Goal: Information Seeking & Learning: Compare options

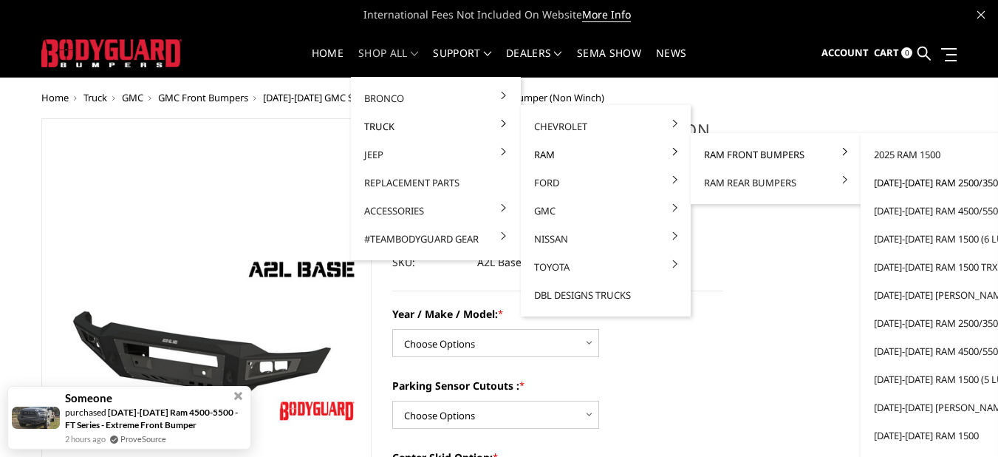
click at [910, 180] on link "[DATE]-[DATE] Ram 2500/3500" at bounding box center [946, 182] width 158 height 28
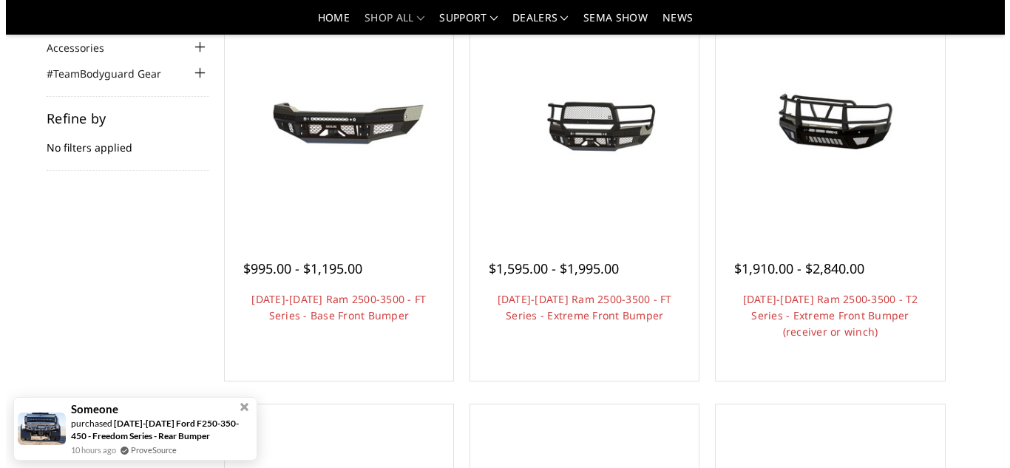
scroll to position [118, 0]
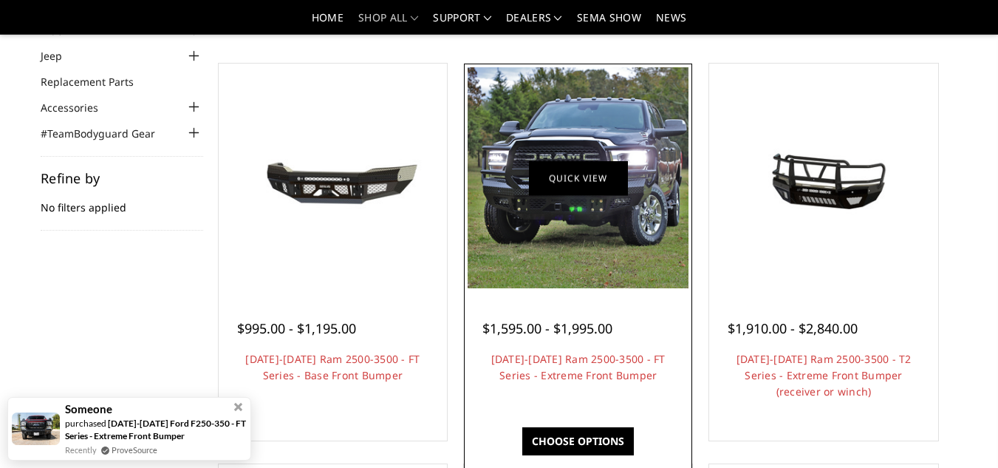
click at [584, 176] on link "Quick view" at bounding box center [578, 177] width 99 height 35
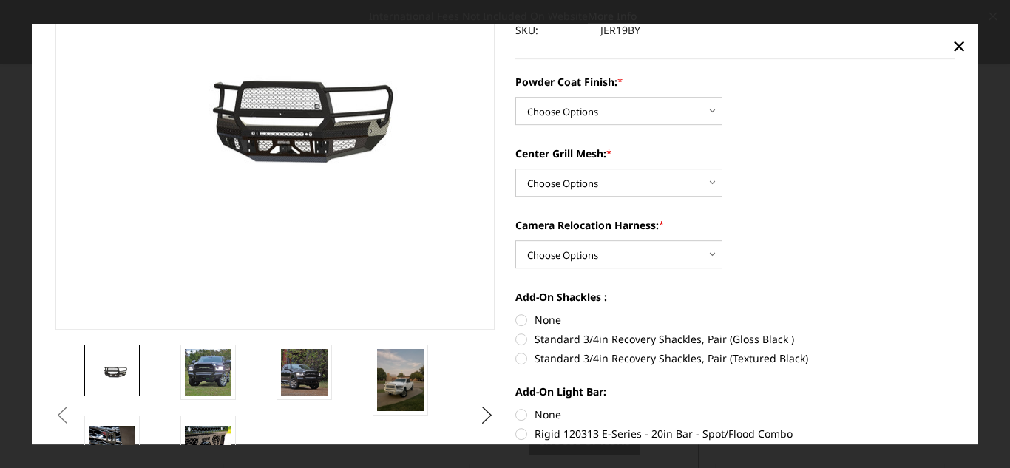
scroll to position [150, 0]
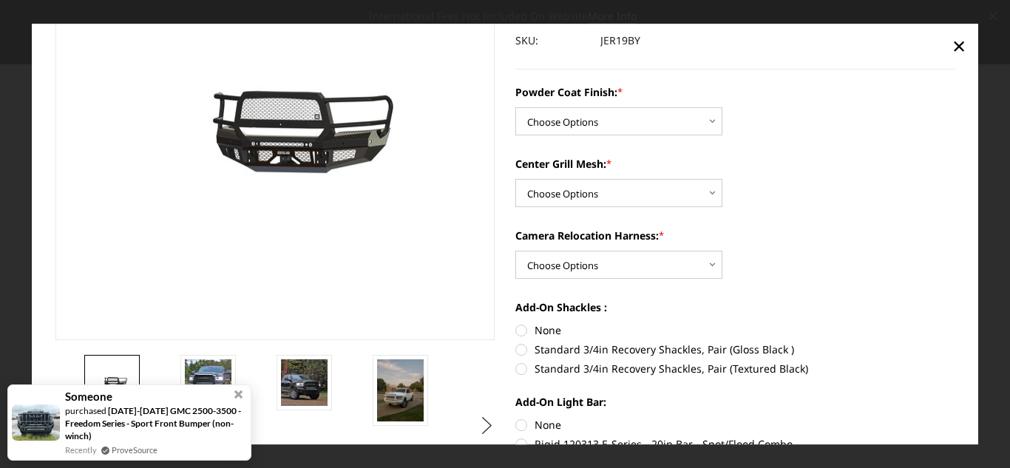
click at [477, 425] on button "Next" at bounding box center [487, 426] width 22 height 22
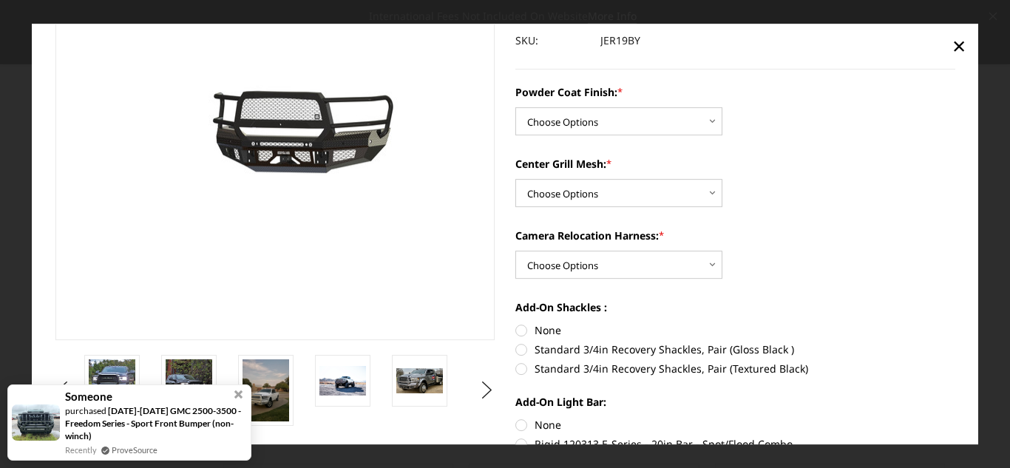
click at [361, 349] on section "Previous Next" at bounding box center [275, 161] width 460 height 529
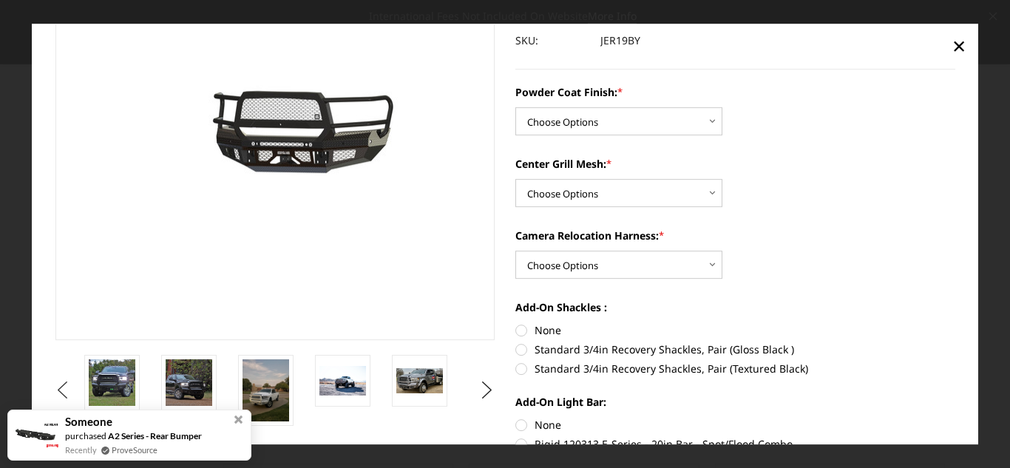
click at [74, 384] on button "Previous" at bounding box center [63, 390] width 22 height 22
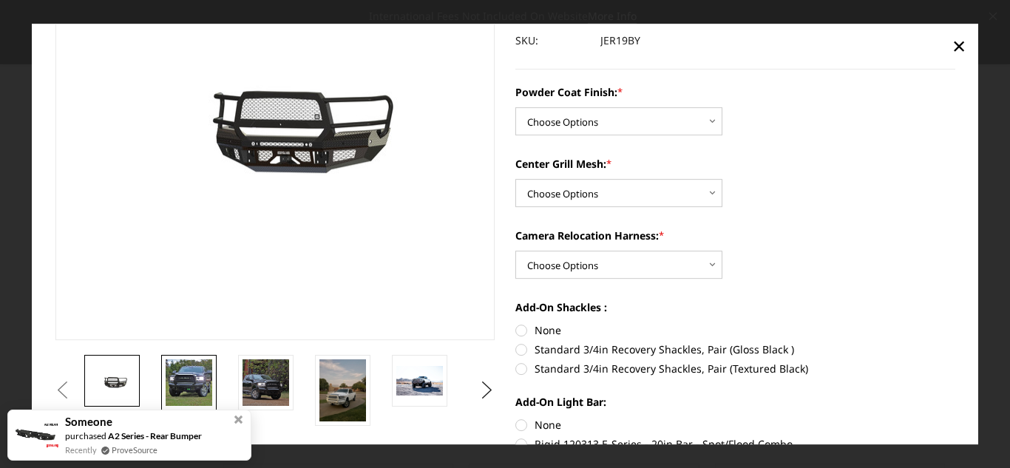
click at [190, 382] on img at bounding box center [189, 382] width 47 height 47
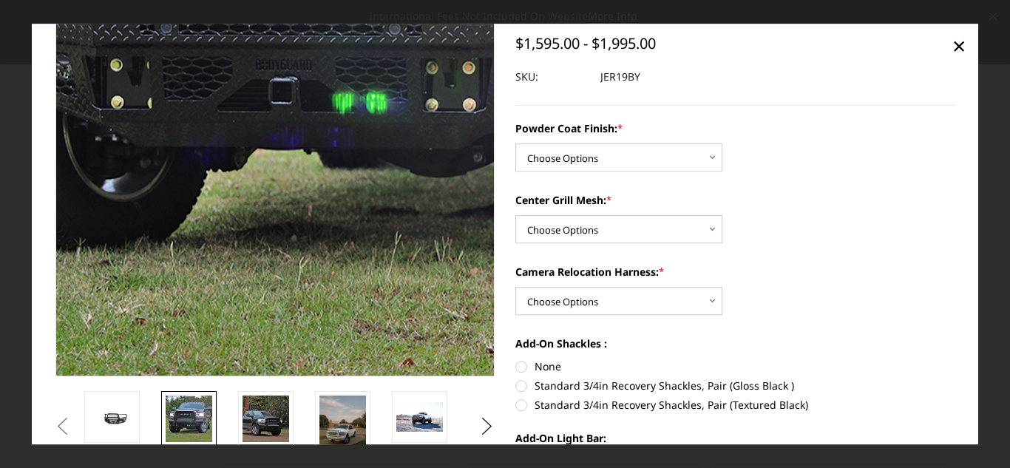
scroll to position [126, 0]
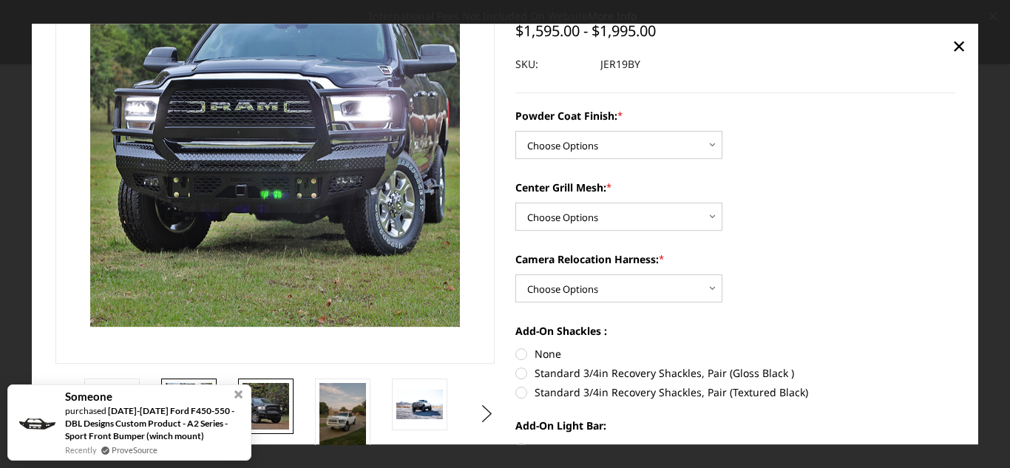
click at [259, 407] on img at bounding box center [265, 406] width 47 height 47
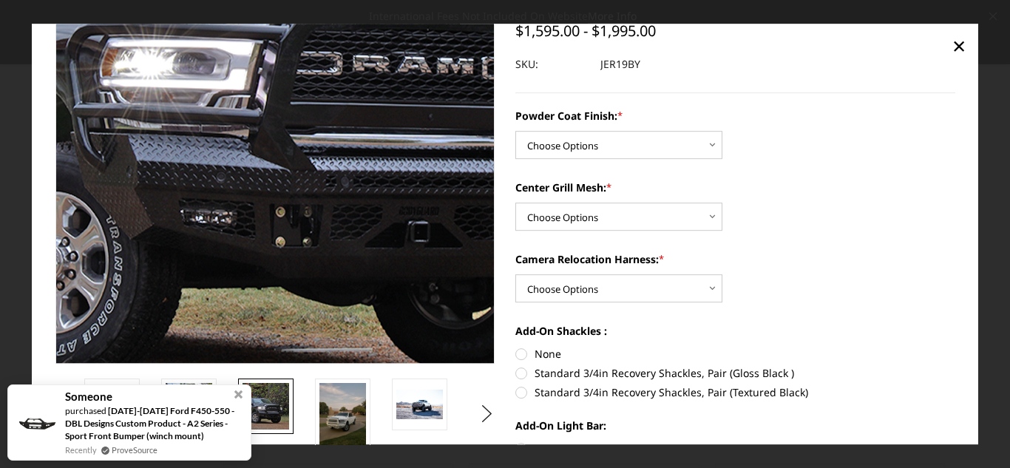
click at [273, 240] on img at bounding box center [271, 32] width 946 height 946
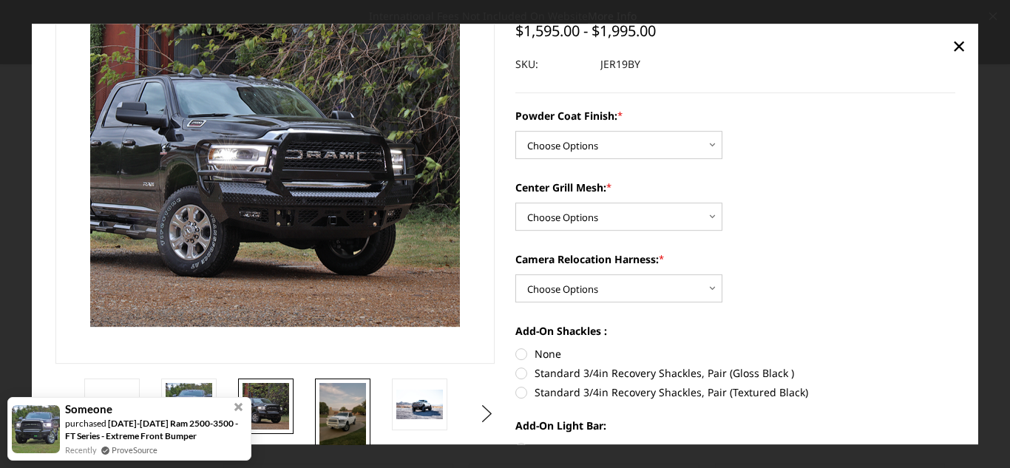
click at [332, 406] on img at bounding box center [342, 414] width 47 height 62
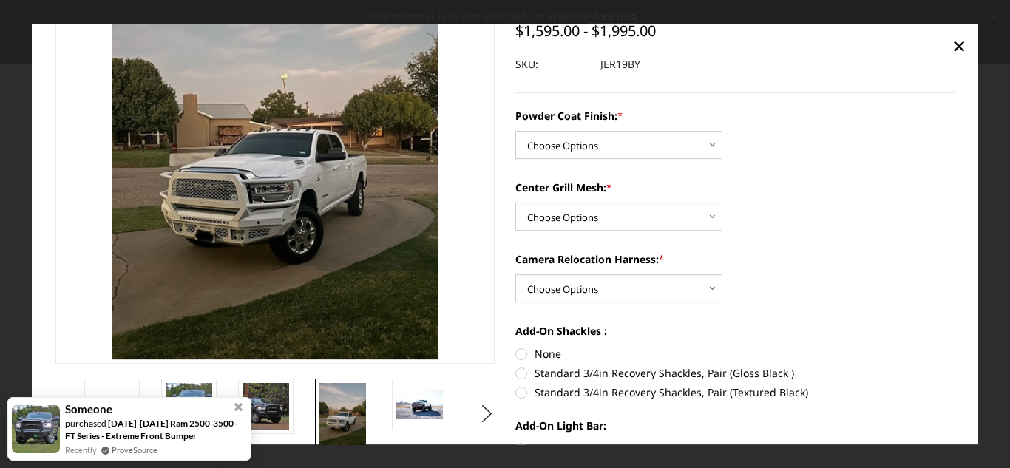
scroll to position [94, 0]
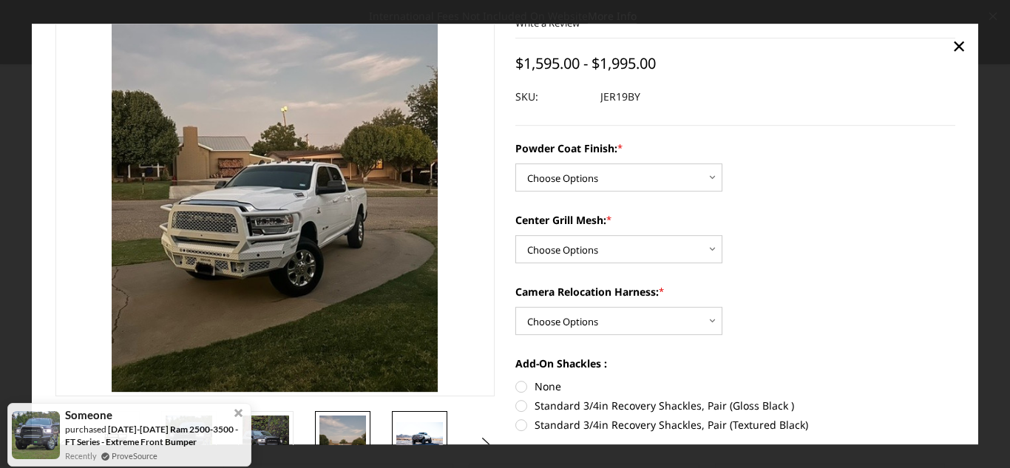
click at [406, 437] on img at bounding box center [419, 437] width 47 height 30
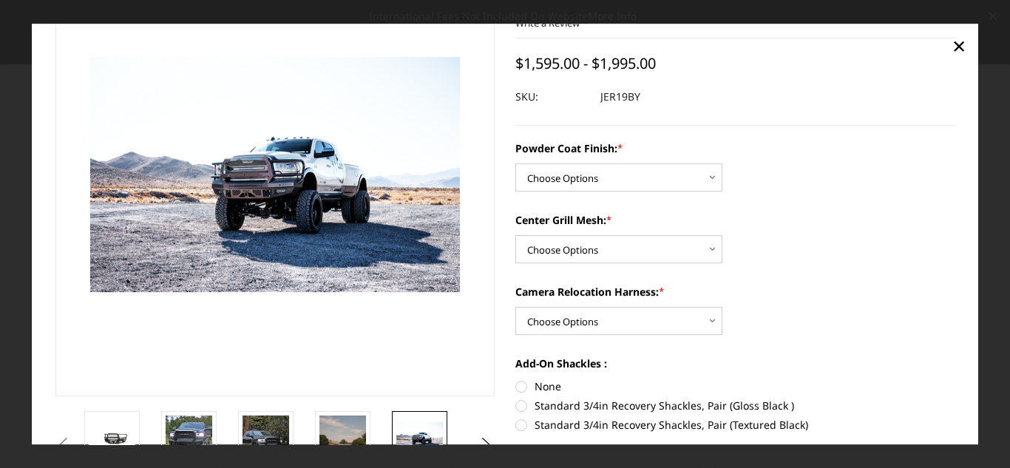
scroll to position [194, 0]
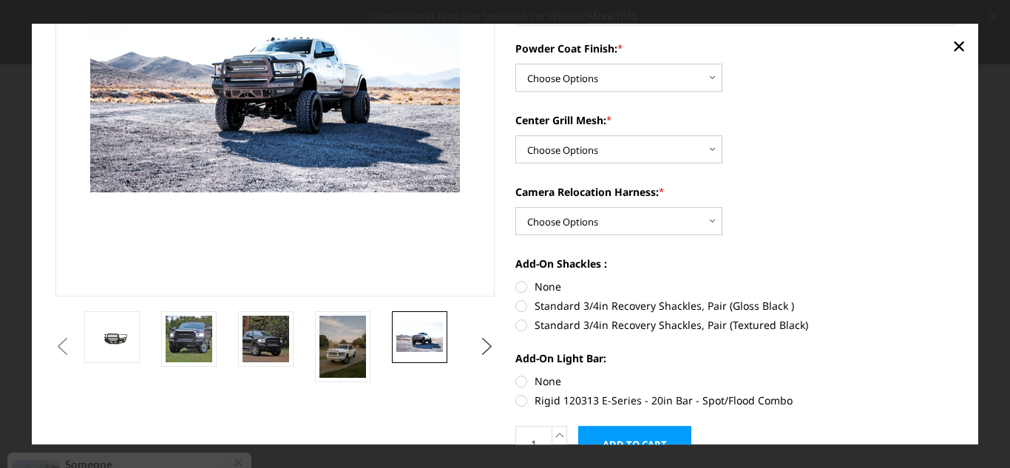
click at [486, 344] on button "Next" at bounding box center [487, 347] width 22 height 22
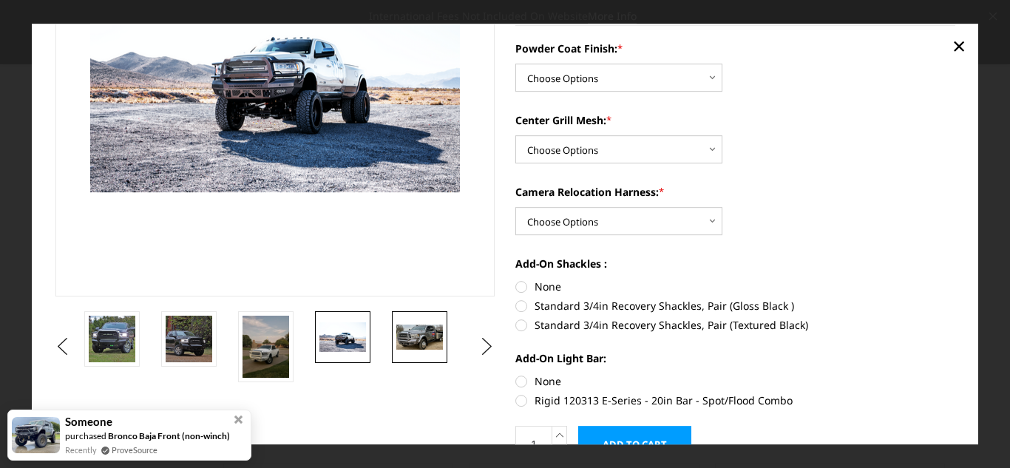
click at [418, 334] on img at bounding box center [419, 336] width 47 height 25
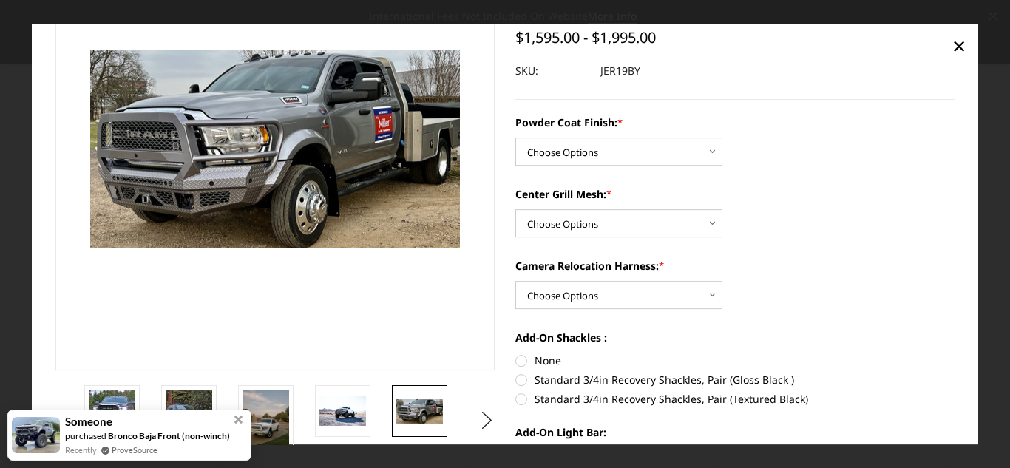
scroll to position [119, 0]
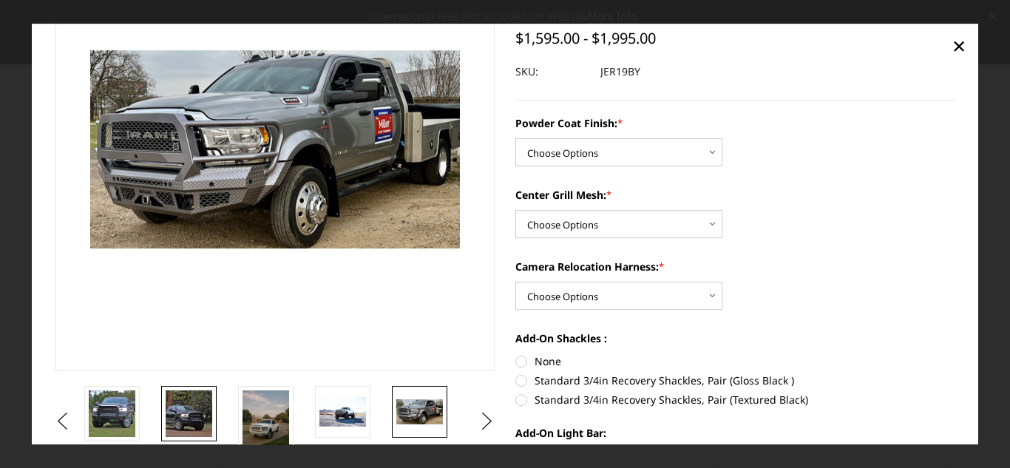
click at [192, 415] on img at bounding box center [189, 413] width 47 height 47
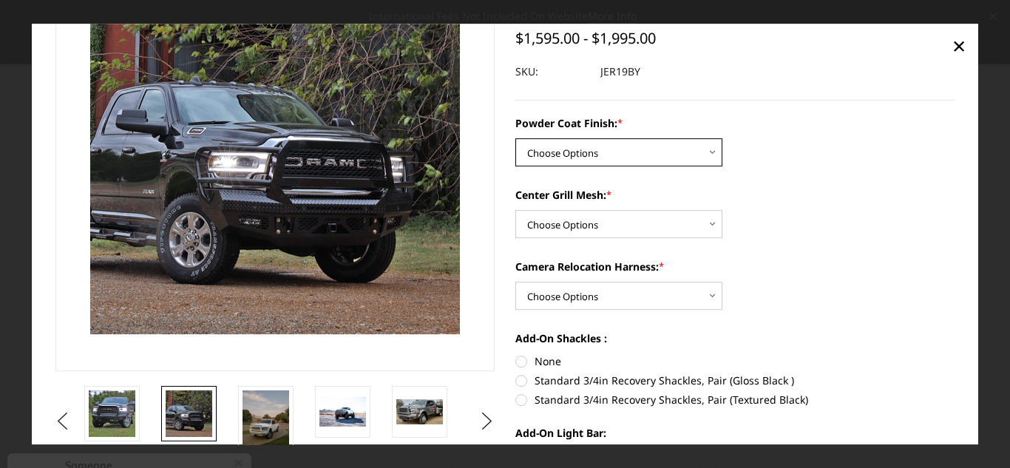
click at [596, 152] on select "Choose Options Bare Metal Gloss Black Powder Coat Textured Black Powder Coat" at bounding box center [618, 152] width 207 height 28
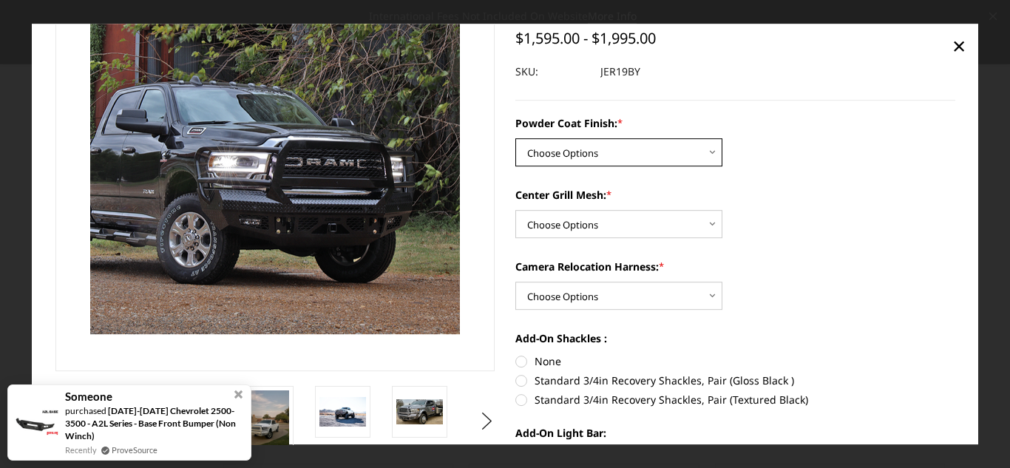
select select "3216"
click at [515, 138] on select "Choose Options Bare Metal Gloss Black Powder Coat Textured Black Powder Coat" at bounding box center [618, 152] width 207 height 28
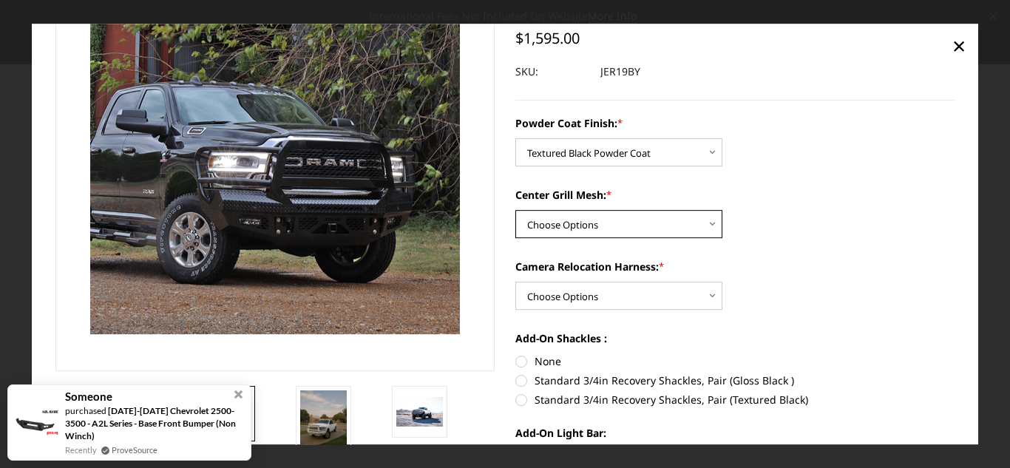
click at [598, 227] on select "Choose Options WITH Expanded Metal in Center Grill WITHOUT Expanded Metal in Ce…" at bounding box center [618, 224] width 207 height 28
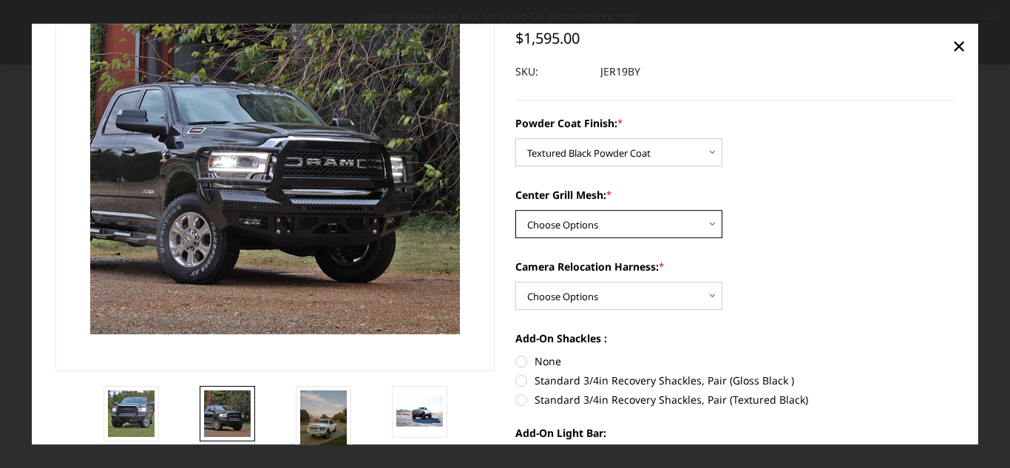
select select "3217"
click at [515, 210] on select "Choose Options WITH Expanded Metal in Center Grill WITHOUT Expanded Metal in Ce…" at bounding box center [618, 224] width 207 height 28
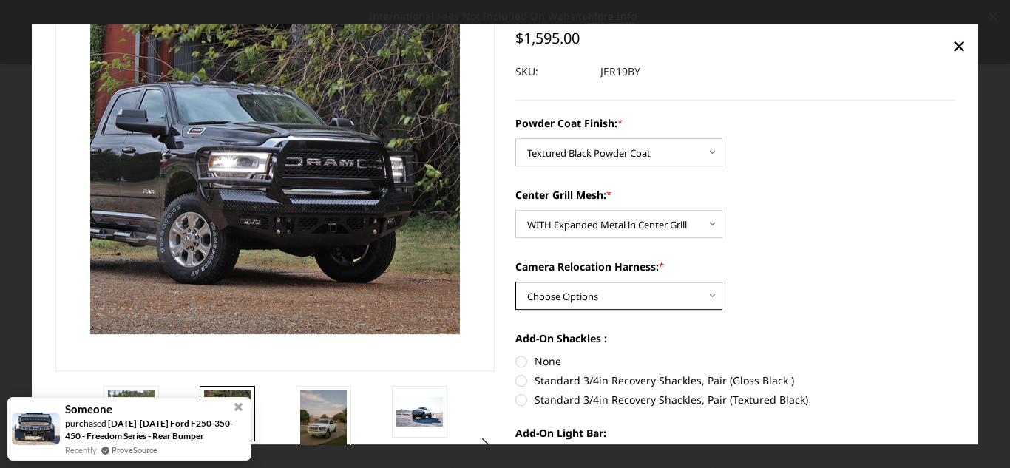
click at [607, 290] on select "Choose Options WITH Camera Relocation Harness WITHOUT Camera Relocation Harness" at bounding box center [618, 296] width 207 height 28
select select "3220"
click at [515, 282] on select "Choose Options WITH Camera Relocation Harness WITHOUT Camera Relocation Harness" at bounding box center [618, 296] width 207 height 28
click at [787, 306] on div "Camera Relocation Harness: * Choose Options WITH Camera Relocation Harness WITH…" at bounding box center [735, 284] width 440 height 51
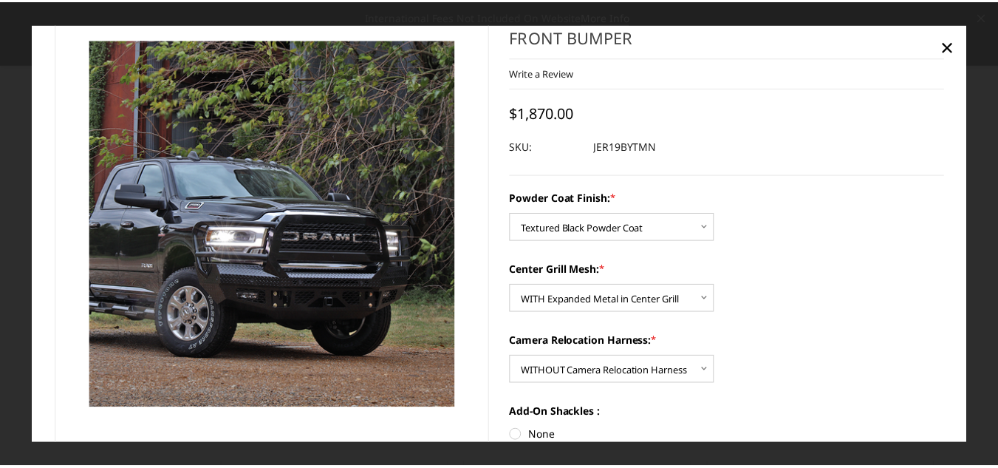
scroll to position [0, 0]
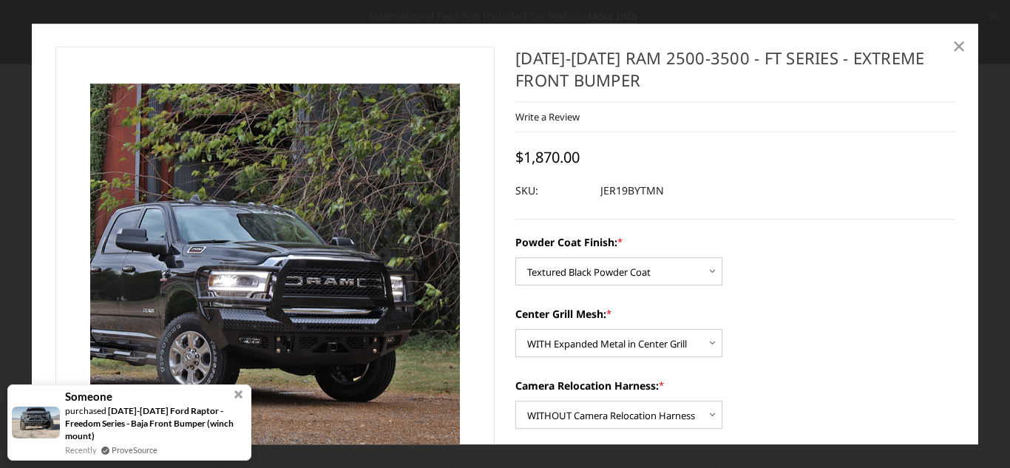
click at [959, 49] on span "×" at bounding box center [958, 46] width 13 height 32
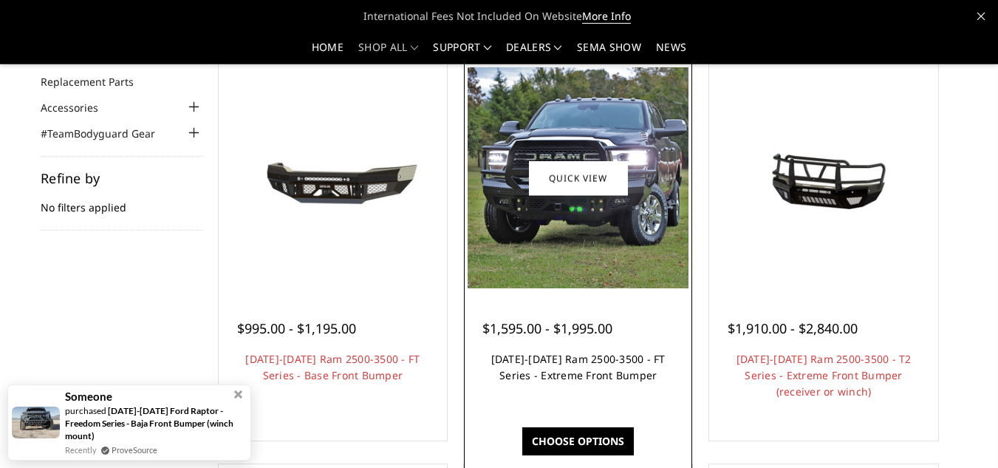
click at [586, 381] on link "2019-2025 Ram 2500-3500 - FT Series - Extreme Front Bumper" at bounding box center [578, 367] width 174 height 30
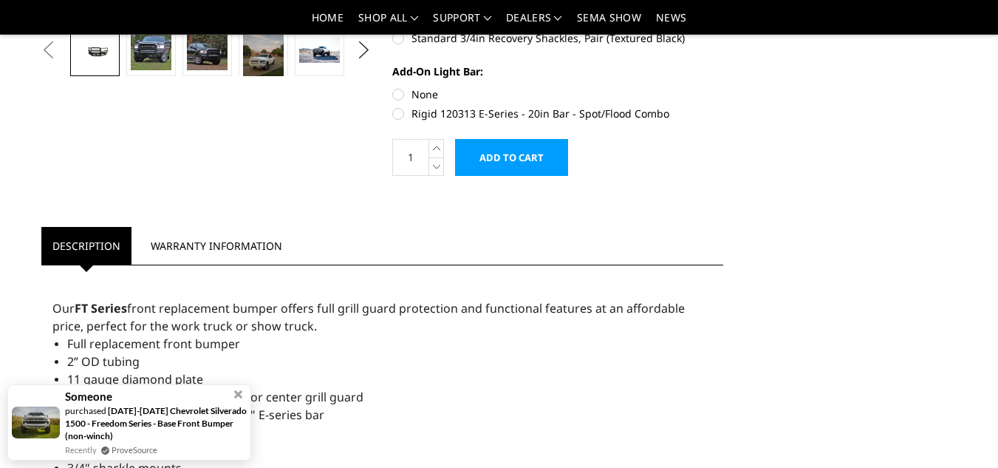
scroll to position [517, 0]
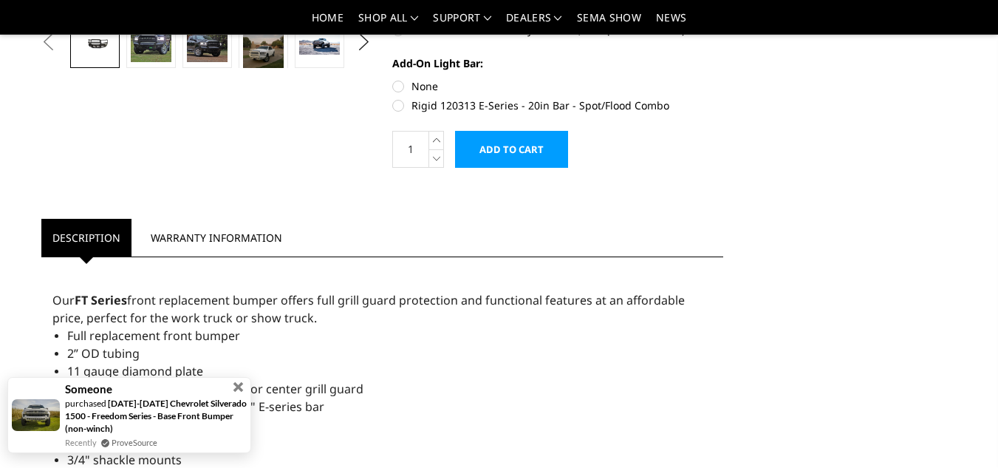
click at [234, 385] on span at bounding box center [239, 387] width 16 height 16
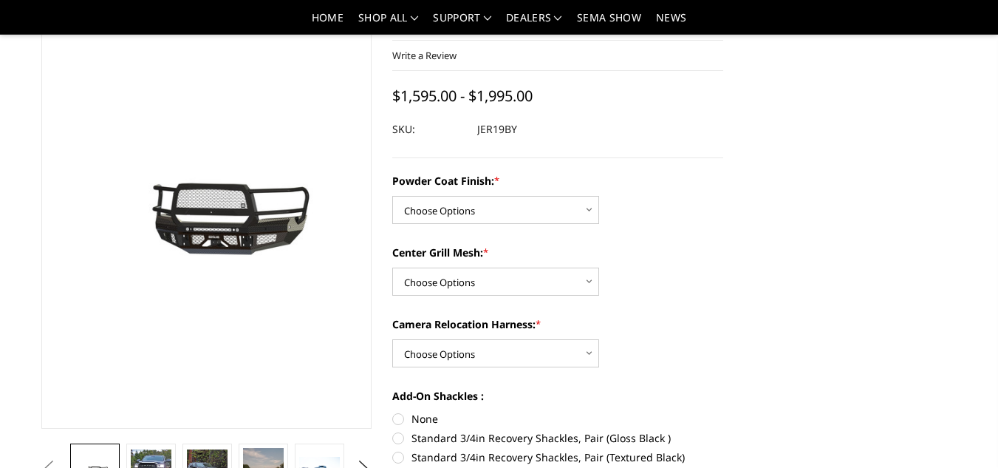
scroll to position [90, 0]
click at [576, 211] on select "Choose Options Bare Metal Gloss Black Powder Coat Textured Black Powder Coat" at bounding box center [495, 209] width 207 height 28
select select "3216"
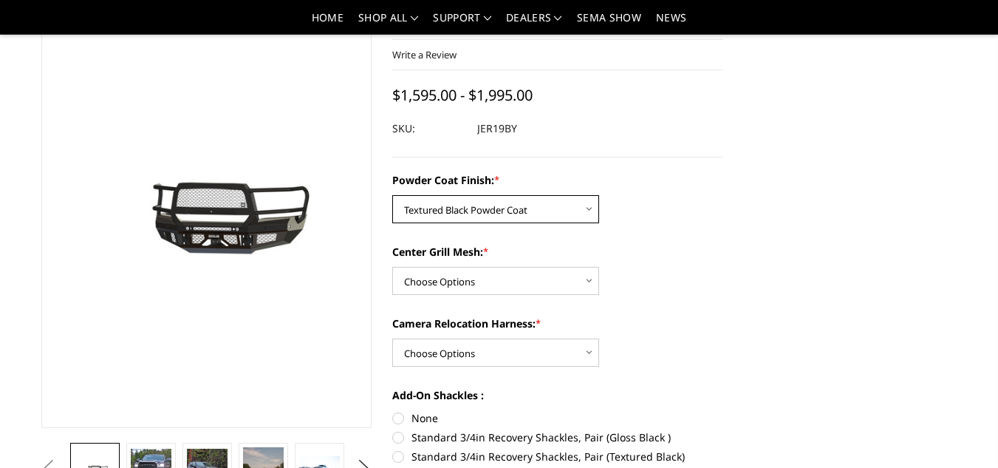
click at [392, 195] on select "Choose Options Bare Metal Gloss Black Powder Coat Textured Black Powder Coat" at bounding box center [495, 209] width 207 height 28
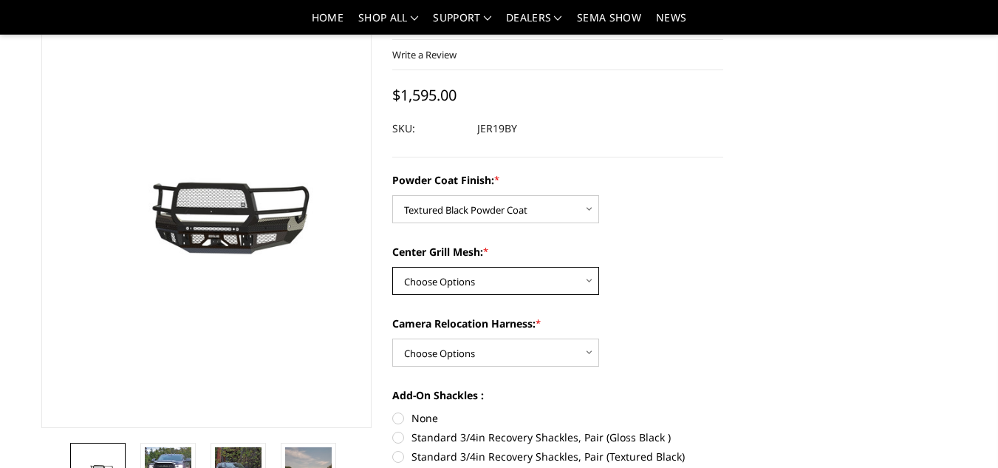
click at [560, 285] on select "Choose Options WITH Expanded Metal in Center Grill WITHOUT Expanded Metal in Ce…" at bounding box center [495, 281] width 207 height 28
select select "3217"
click at [392, 267] on select "Choose Options WITH Expanded Metal in Center Grill WITHOUT Expanded Metal in Ce…" at bounding box center [495, 281] width 207 height 28
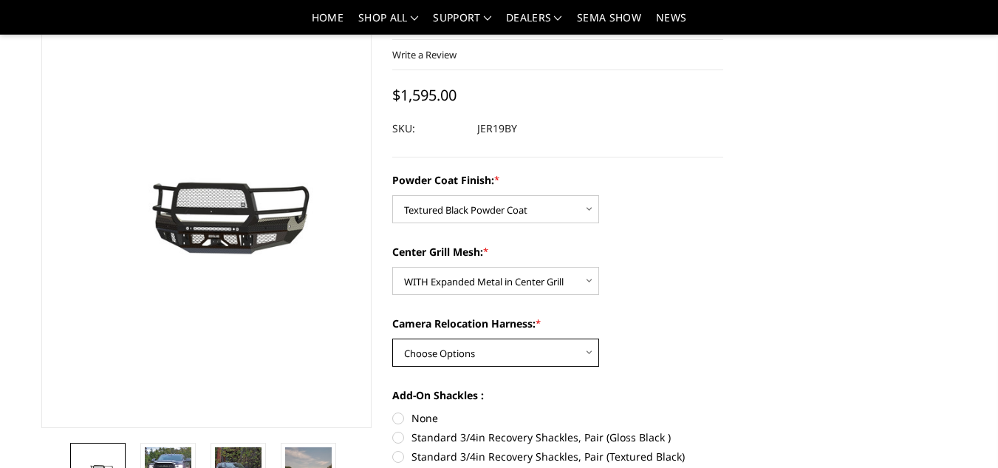
click at [543, 350] on select "Choose Options WITH Camera Relocation Harness WITHOUT Camera Relocation Harness" at bounding box center [495, 352] width 207 height 28
select select "3220"
click at [392, 338] on select "Choose Options WITH Camera Relocation Harness WITHOUT Camera Relocation Harness" at bounding box center [495, 352] width 207 height 28
click at [508, 452] on label "Standard 3/4in Recovery Shackles, Pair (Textured Black)" at bounding box center [557, 457] width 331 height 16
click at [724, 430] on input "Standard 3/4in Recovery Shackles, Pair (Textured Black)" at bounding box center [724, 429] width 1 height 1
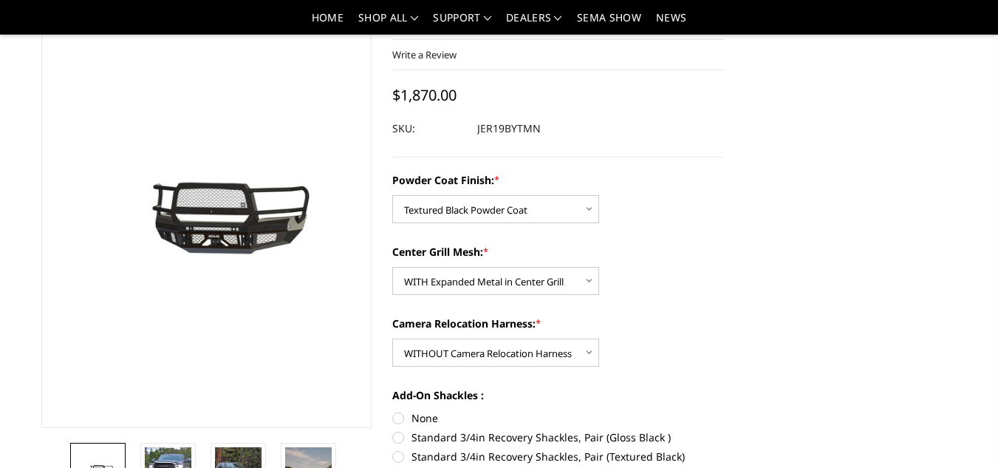
radio input "true"
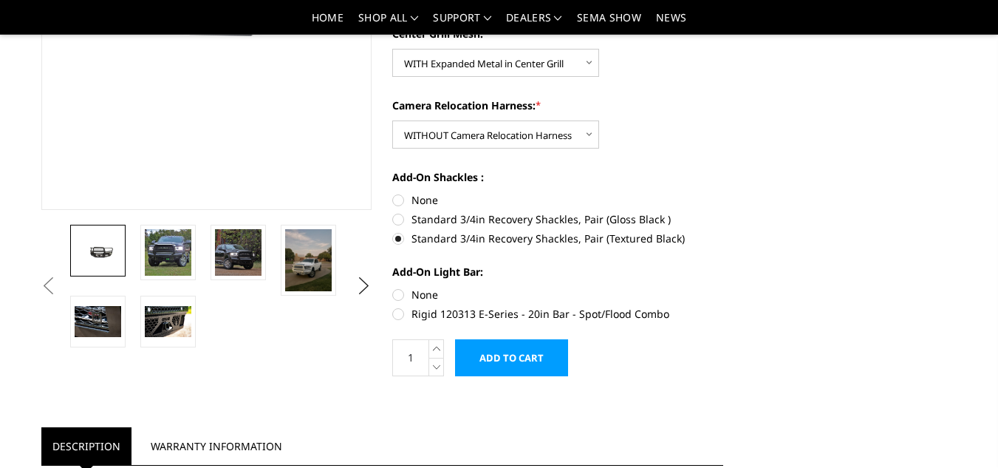
scroll to position [310, 0]
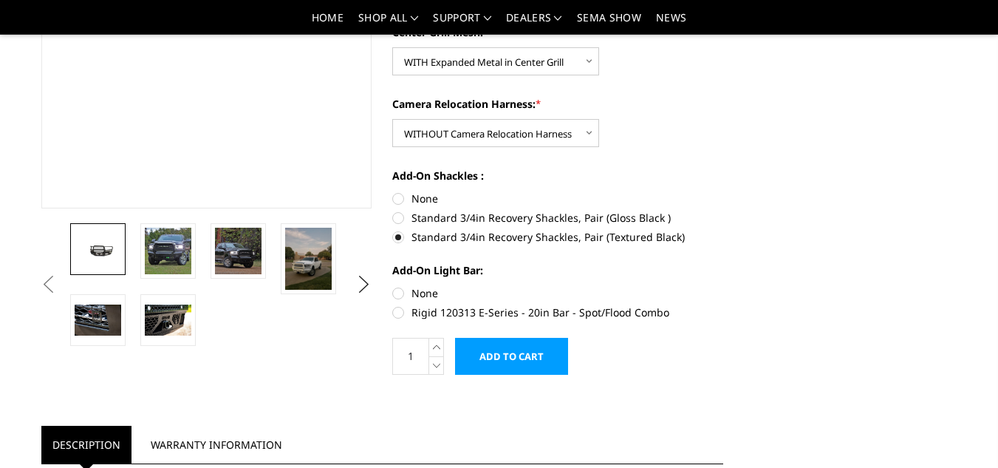
click at [396, 313] on label "Rigid 120313 E-Series - 20in Bar - Spot/Flood Combo" at bounding box center [557, 312] width 331 height 16
click at [724, 286] on input "Rigid 120313 E-Series - 20in Bar - Spot/Flood Combo" at bounding box center [724, 285] width 1 height 1
radio input "true"
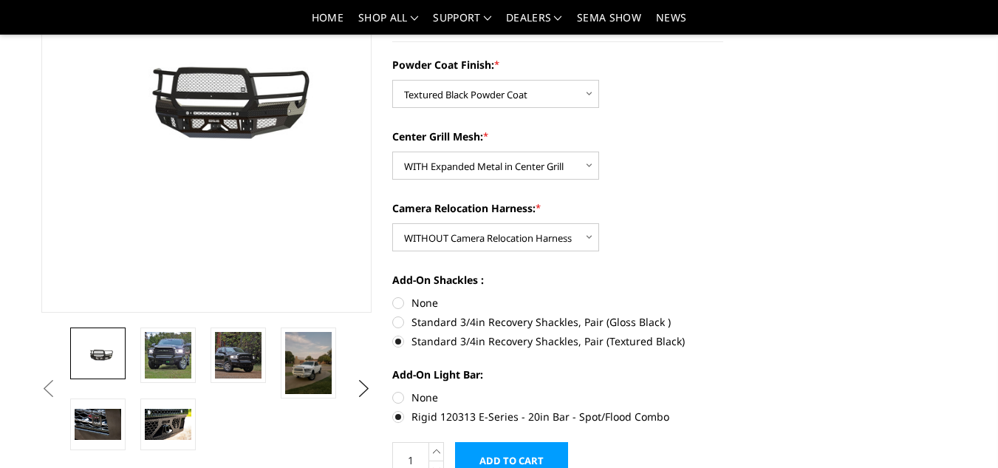
scroll to position [227, 0]
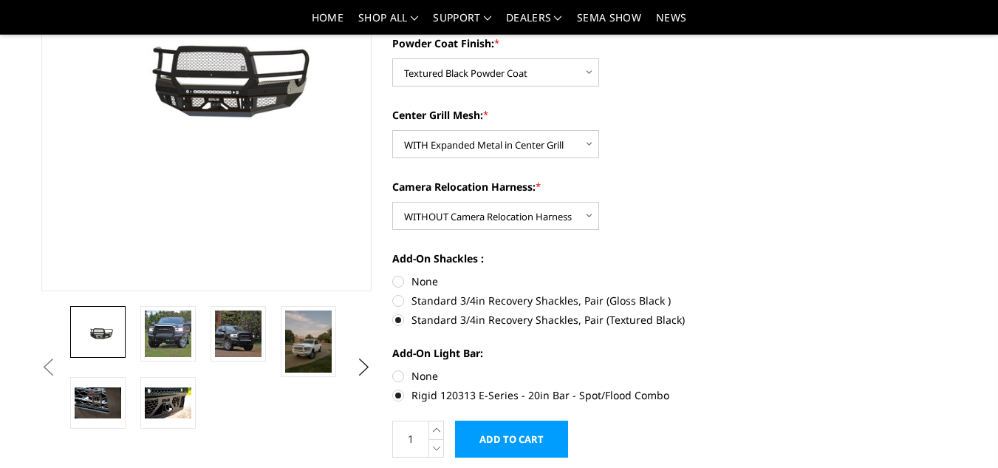
click at [396, 396] on label "Rigid 120313 E-Series - 20in Bar - Spot/Flood Combo" at bounding box center [557, 395] width 331 height 16
click at [724, 369] on input "Rigid 120313 E-Series - 20in Bar - Spot/Flood Combo" at bounding box center [724, 368] width 1 height 1
click at [396, 396] on label "Rigid 120313 E-Series - 20in Bar - Spot/Flood Combo" at bounding box center [557, 395] width 331 height 16
click at [724, 369] on input "Rigid 120313 E-Series - 20in Bar - Spot/Flood Combo" at bounding box center [724, 368] width 1 height 1
click at [398, 373] on label "None" at bounding box center [557, 376] width 331 height 16
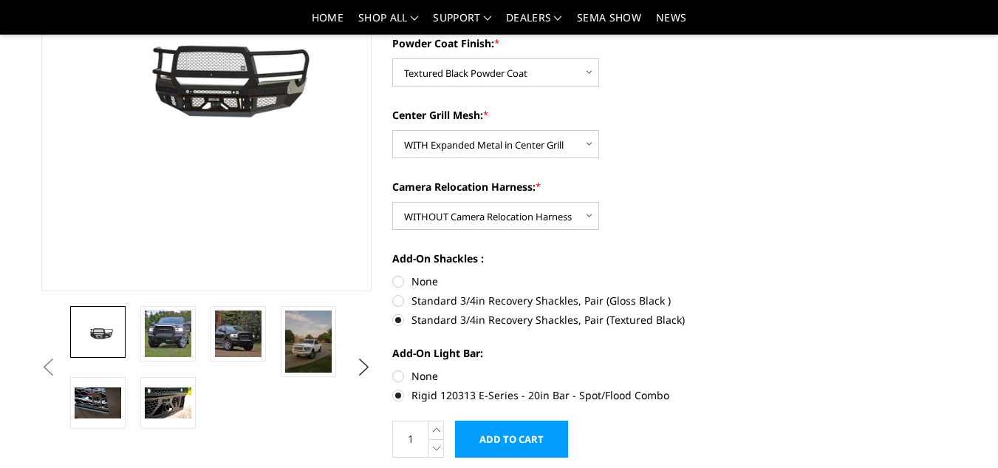
click at [393, 369] on input "None" at bounding box center [392, 368] width 1 height 1
radio input "true"
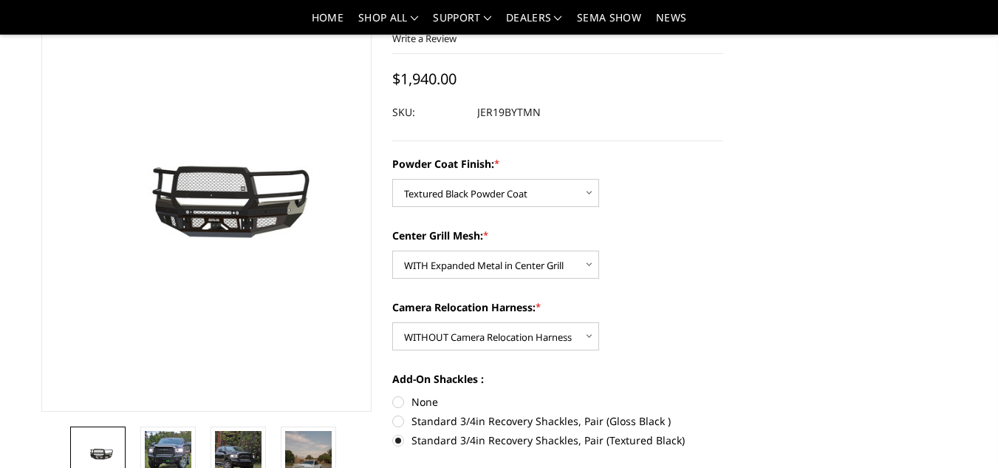
scroll to position [0, 0]
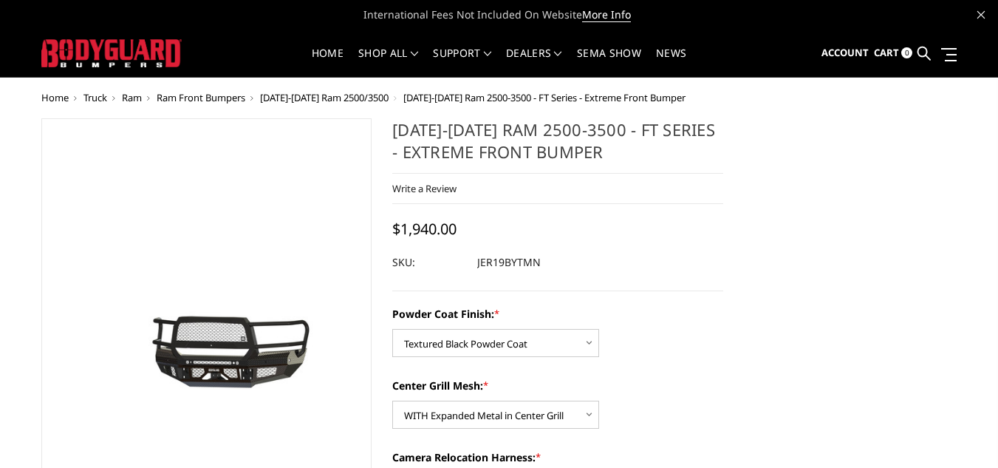
click at [42, 313] on img at bounding box center [515, 340] width 946 height 443
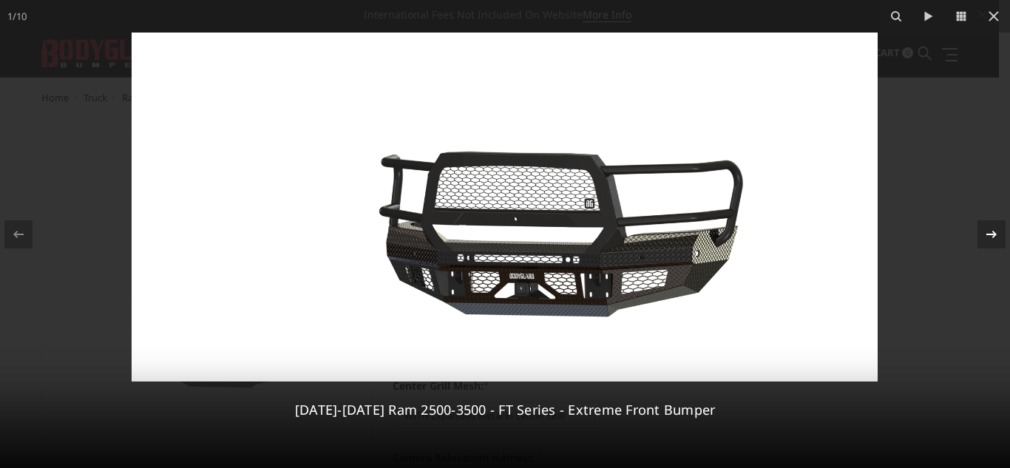
click at [984, 236] on icon at bounding box center [991, 234] width 18 height 18
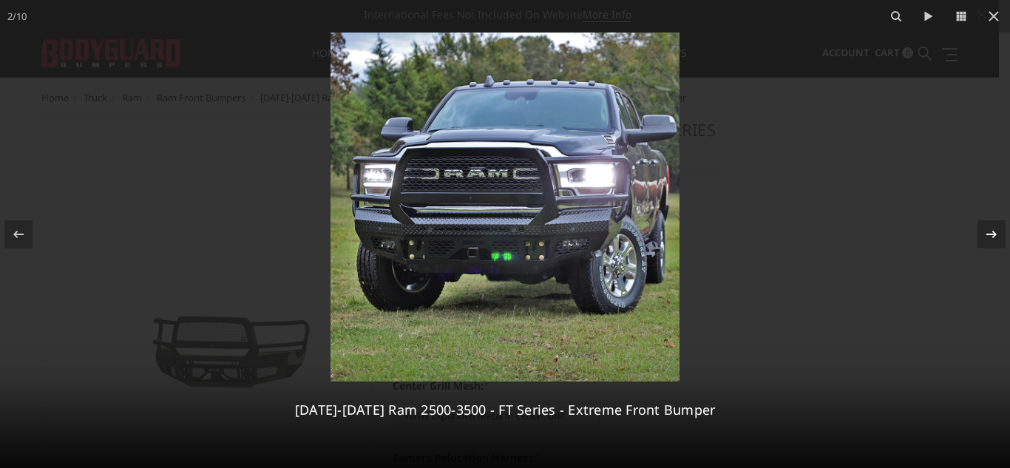
click at [984, 236] on div "2 / 10 2019-2025 Ram 2500-3500 - FT Series - Extreme Front Bumper" at bounding box center [505, 234] width 1010 height 468
click at [993, 232] on icon at bounding box center [991, 233] width 10 height 7
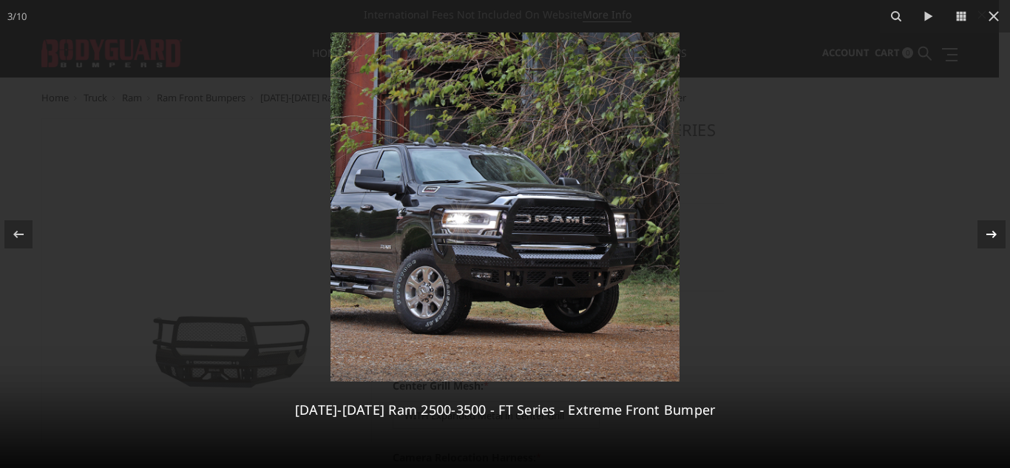
click at [993, 232] on icon at bounding box center [991, 233] width 10 height 7
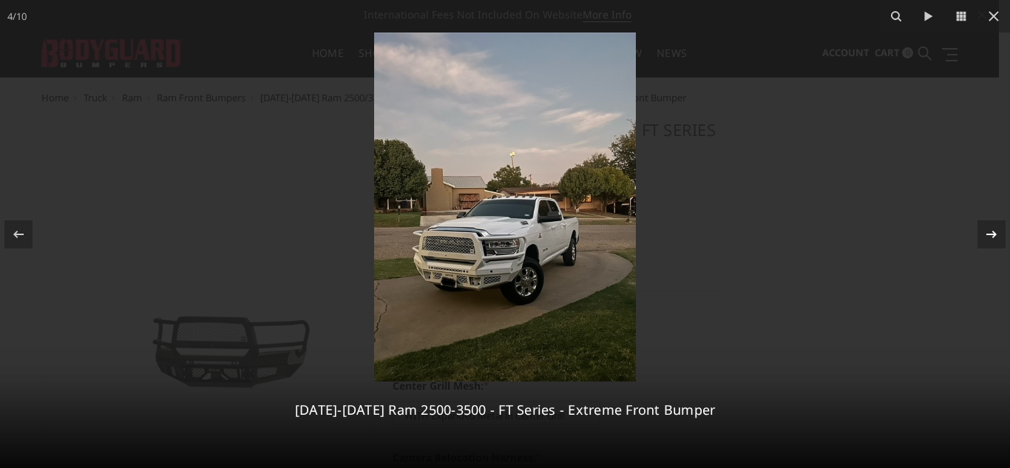
click at [993, 232] on icon at bounding box center [991, 233] width 10 height 7
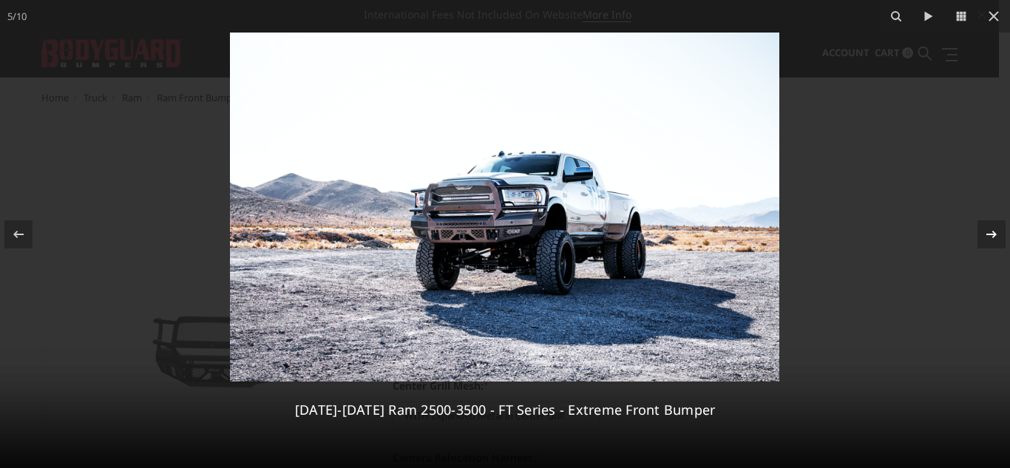
click at [993, 232] on icon at bounding box center [991, 233] width 10 height 7
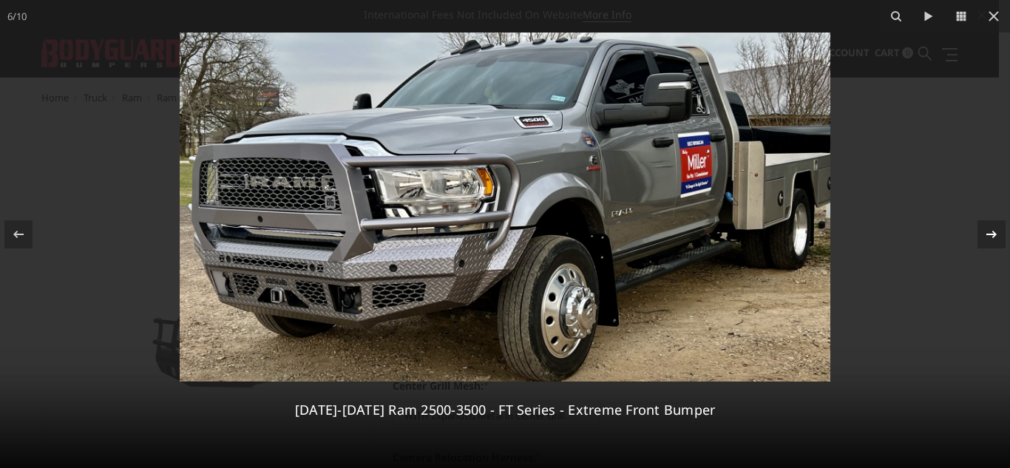
click at [993, 232] on div "6 / 10 2019-2025 Ram 2500-3500 - FT Series - Extreme Front Bumper" at bounding box center [505, 234] width 1010 height 468
click at [994, 22] on icon at bounding box center [993, 16] width 18 height 18
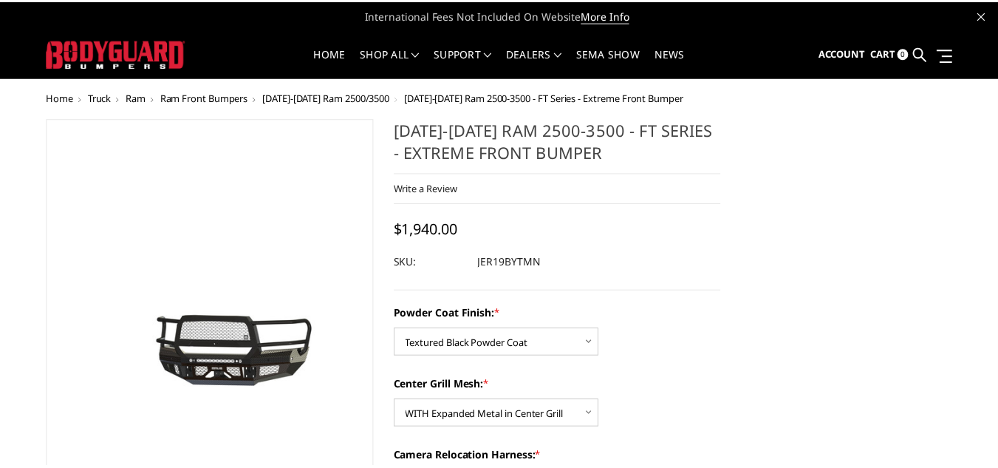
scroll to position [0, 243]
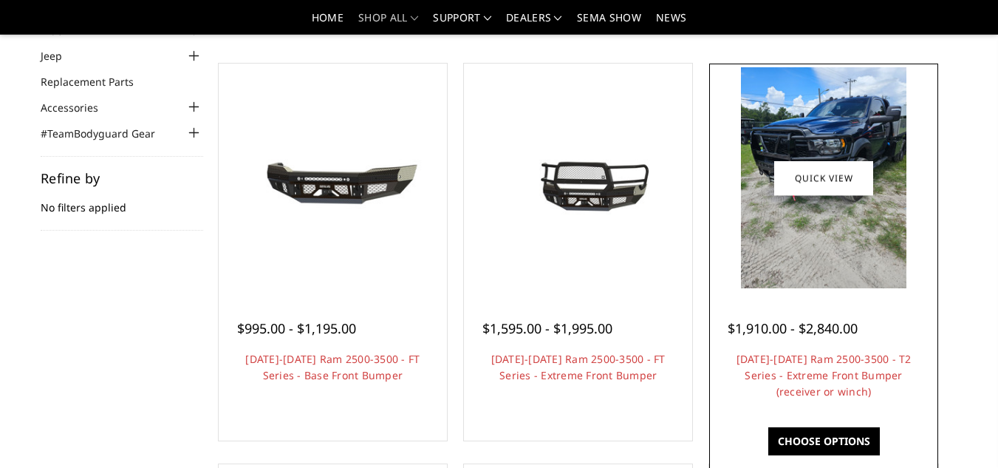
click at [824, 211] on img at bounding box center [824, 177] width 166 height 221
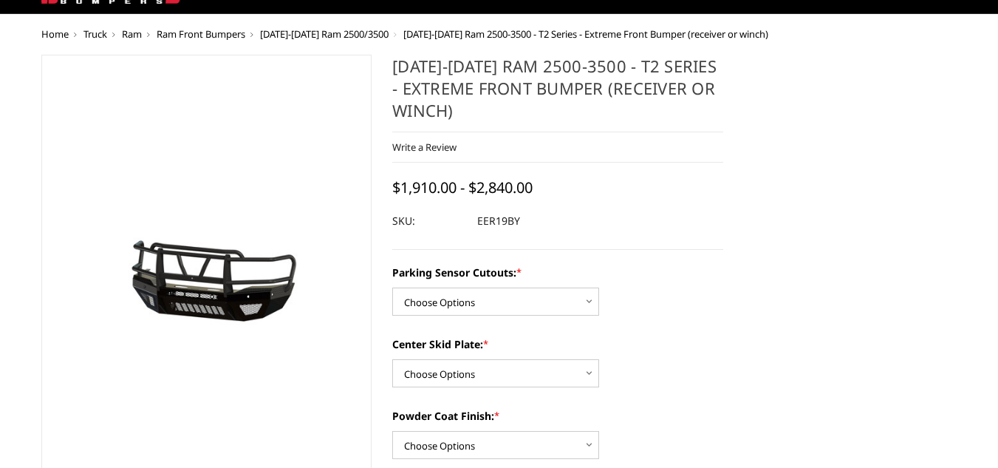
scroll to position [74, 0]
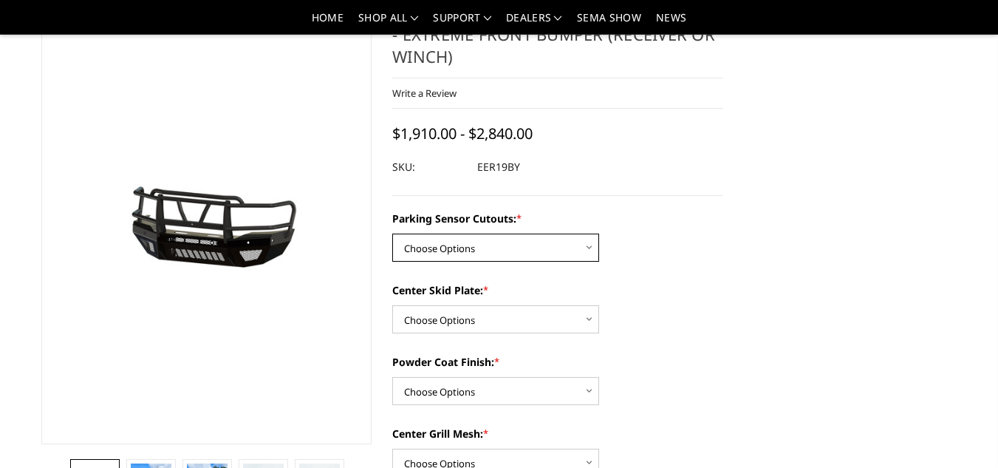
click at [586, 245] on select "Choose Options Yes - With Parking Sensor Cutouts" at bounding box center [495, 248] width 207 height 28
click at [553, 255] on select "Choose Options Yes - With Parking Sensor Cutouts" at bounding box center [495, 248] width 207 height 28
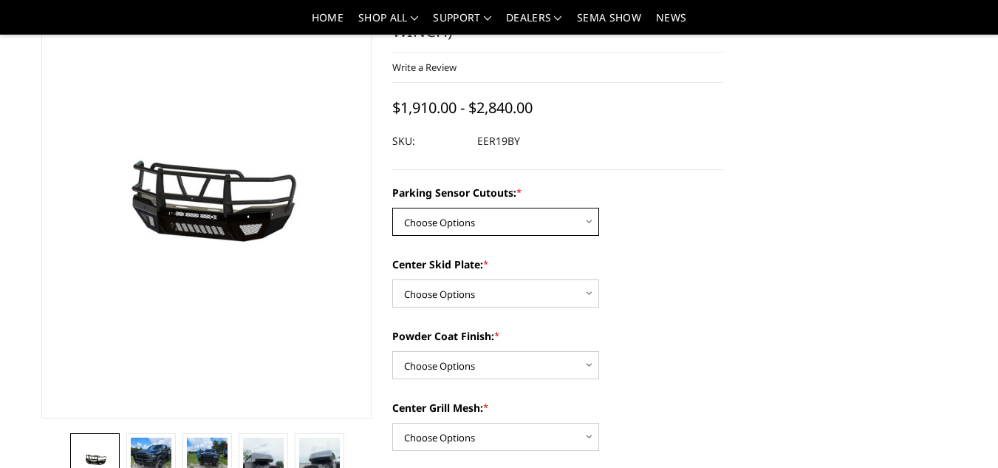
scroll to position [106, 0]
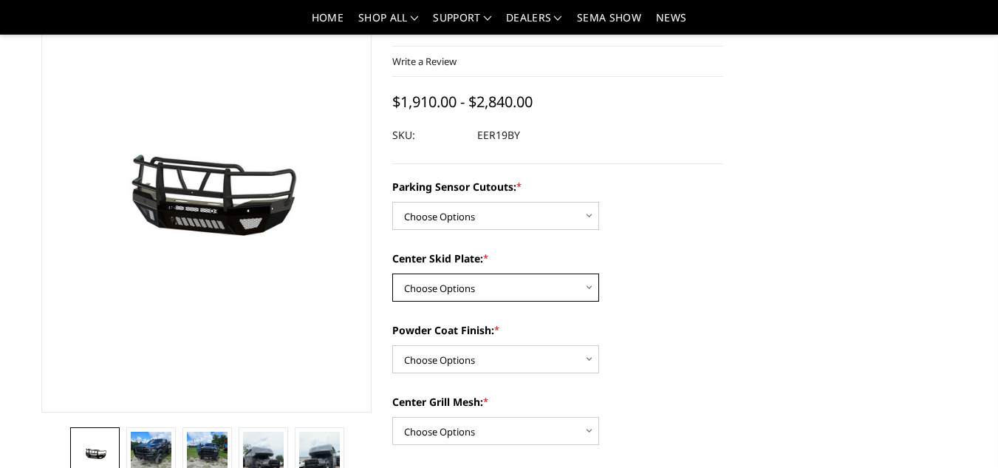
click at [567, 290] on select "Choose Options 2" Receiver Tube Standard Skid Plate (included) Winch Mount Skid…" at bounding box center [495, 287] width 207 height 28
select select "3811"
click at [392, 273] on select "Choose Options 2" Receiver Tube Standard Skid Plate (included) Winch Mount Skid…" at bounding box center [495, 287] width 207 height 28
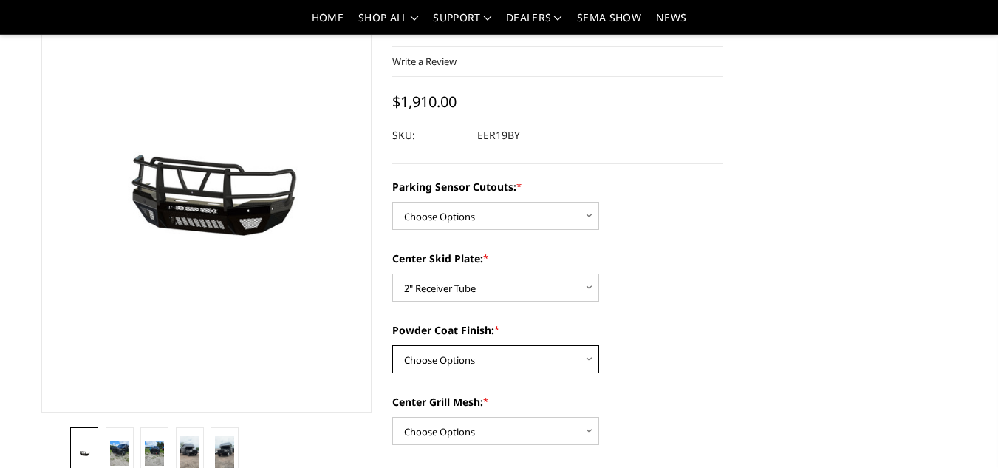
click at [554, 356] on select "Choose Options Bare Metal Gloss Black Powder Coat Textured Black Powder Coat" at bounding box center [495, 359] width 207 height 28
select select "3816"
click at [392, 345] on select "Choose Options Bare Metal Gloss Black Powder Coat Textured Black Powder Coat" at bounding box center [495, 359] width 207 height 28
click at [536, 437] on select "Choose Options With expanded metal Without expanded metal" at bounding box center [495, 431] width 207 height 28
select select "3817"
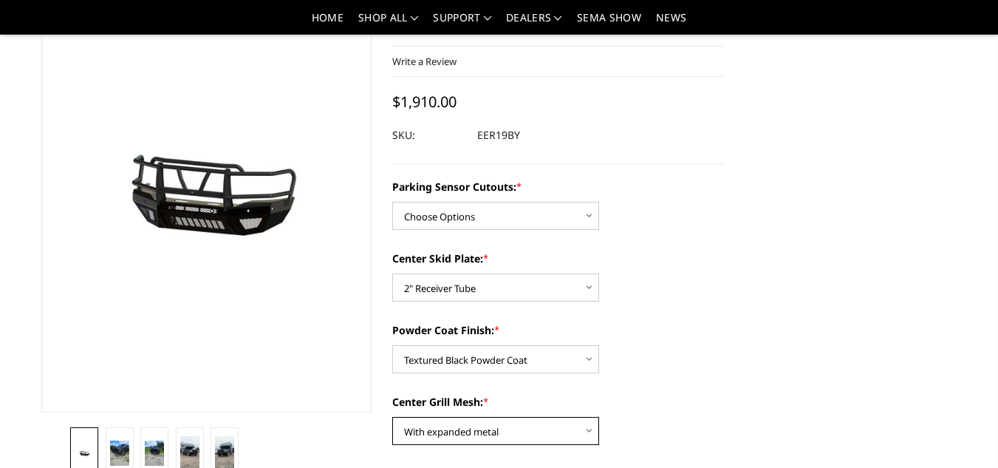
click at [392, 417] on select "Choose Options With expanded metal Without expanded metal" at bounding box center [495, 431] width 207 height 28
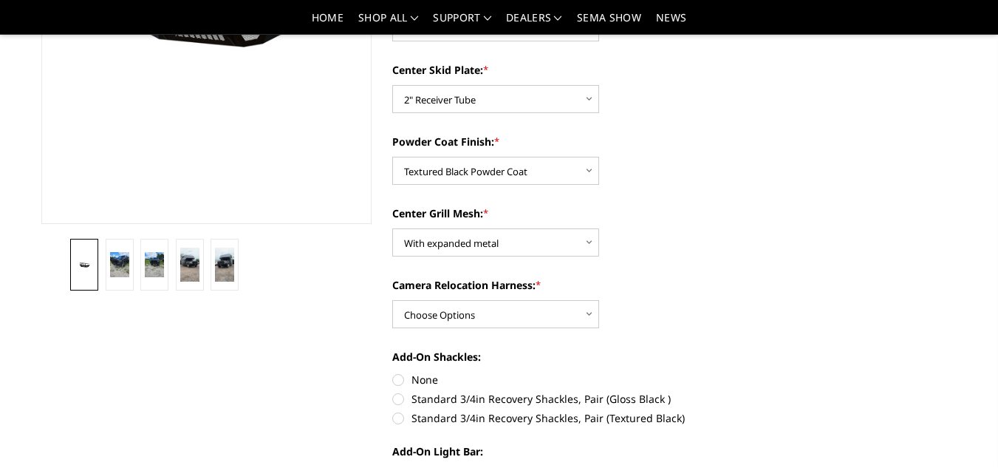
scroll to position [296, 0]
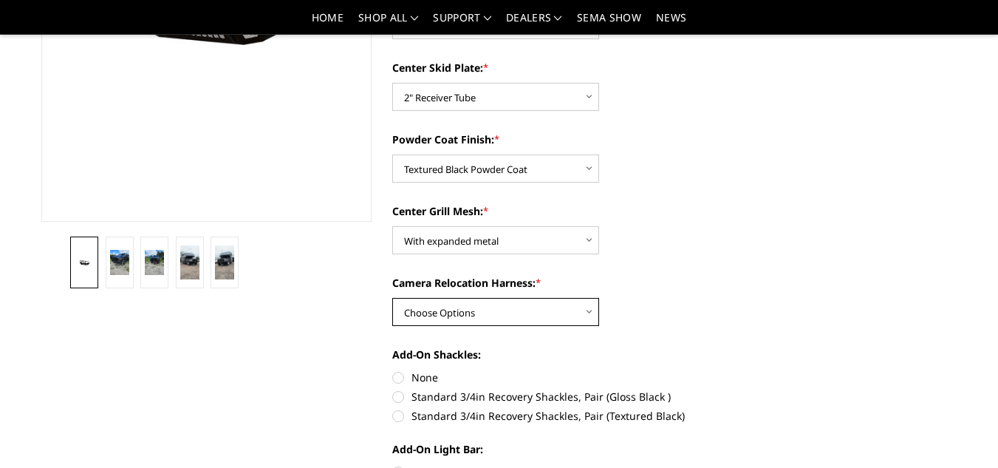
click at [574, 307] on select "Choose Options With camera harness Without camera harness" at bounding box center [495, 312] width 207 height 28
select select "3820"
click at [392, 298] on select "Choose Options With camera harness Without camera harness" at bounding box center [495, 312] width 207 height 28
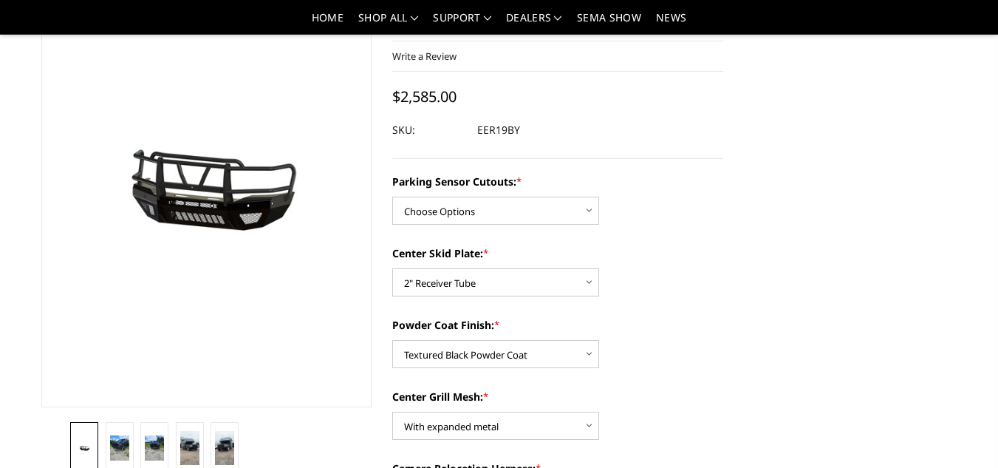
scroll to position [95, 0]
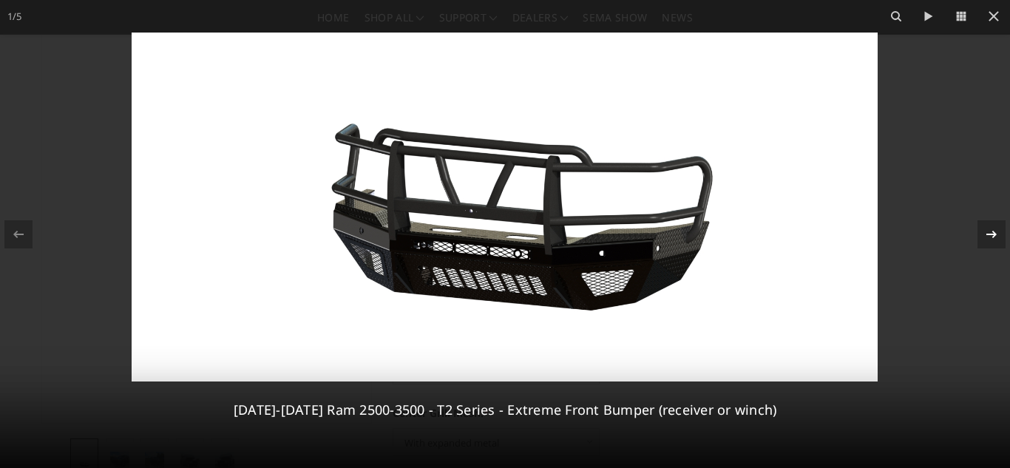
click at [987, 240] on icon at bounding box center [991, 234] width 18 height 18
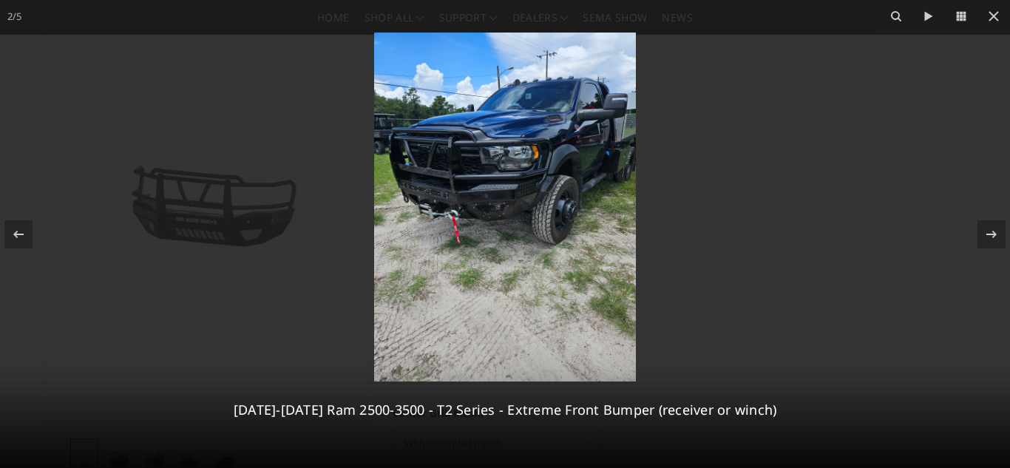
click at [528, 225] on img at bounding box center [505, 207] width 262 height 349
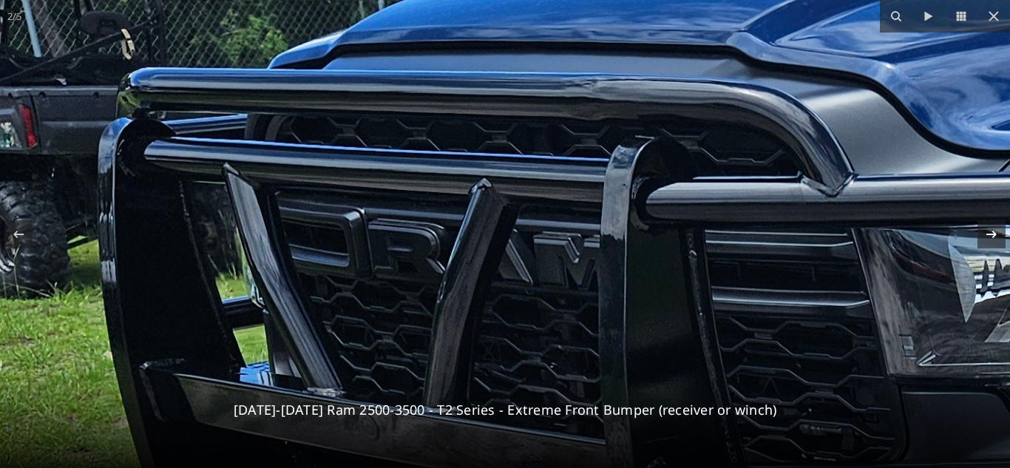
click at [986, 236] on icon at bounding box center [991, 234] width 18 height 18
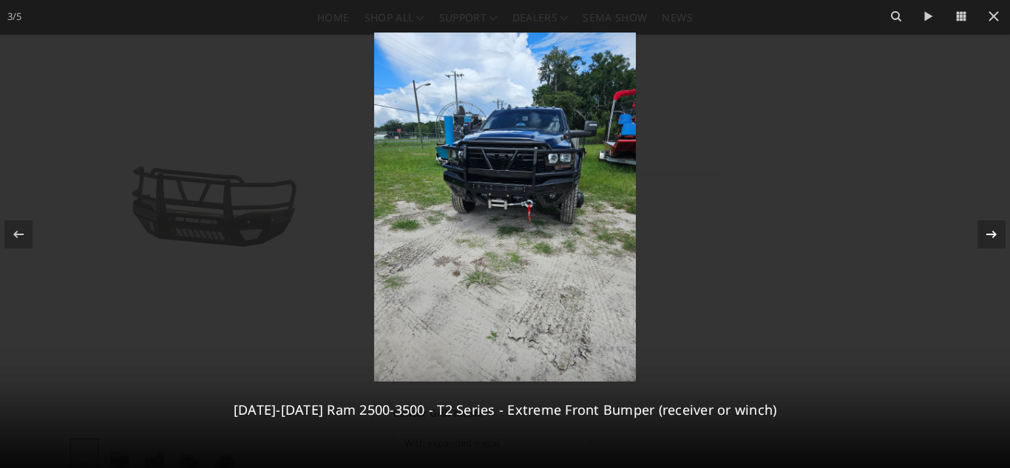
click at [986, 236] on icon at bounding box center [991, 234] width 18 height 18
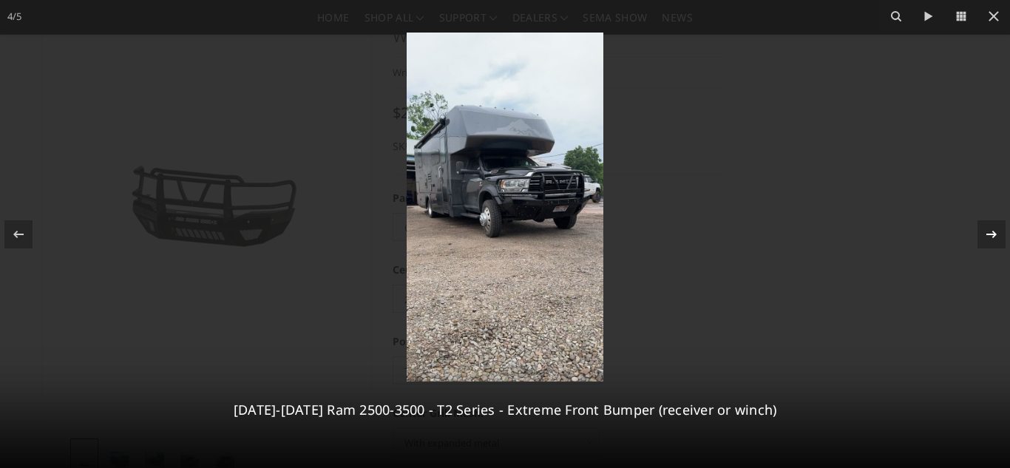
click at [986, 236] on icon at bounding box center [991, 234] width 18 height 18
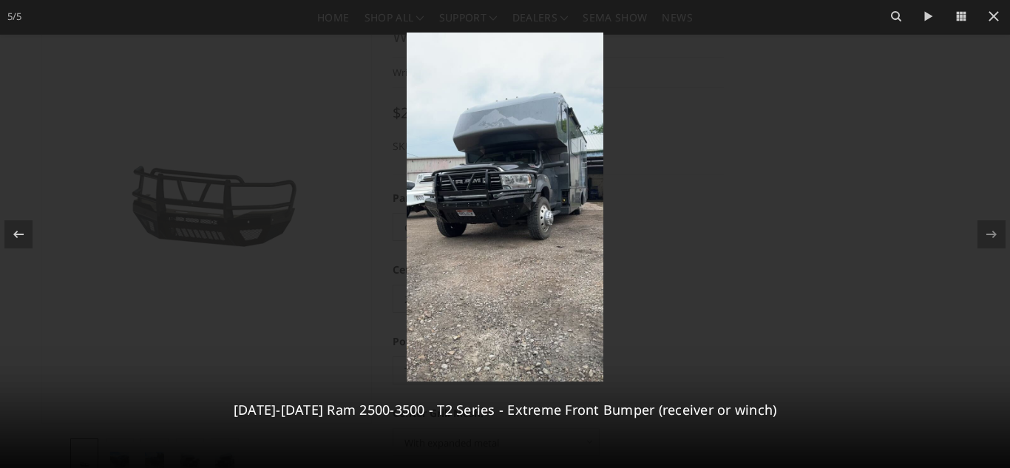
click at [505, 222] on img at bounding box center [504, 207] width 197 height 349
click at [505, 205] on img at bounding box center [504, 207] width 197 height 349
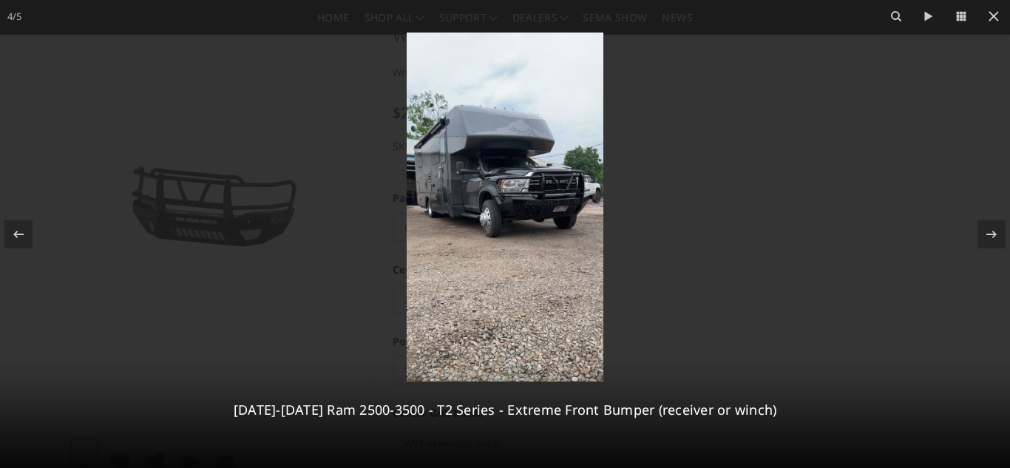
click at [516, 189] on img at bounding box center [504, 207] width 197 height 349
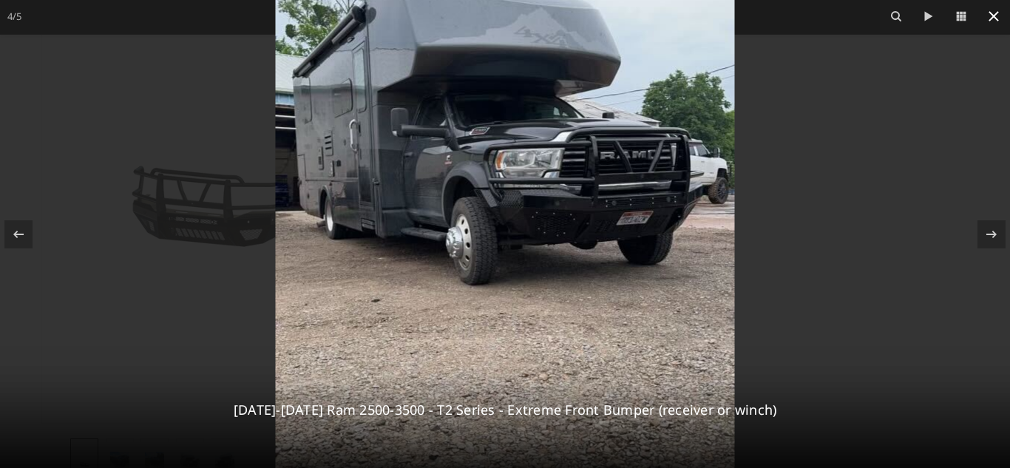
click at [990, 16] on icon at bounding box center [993, 16] width 18 height 18
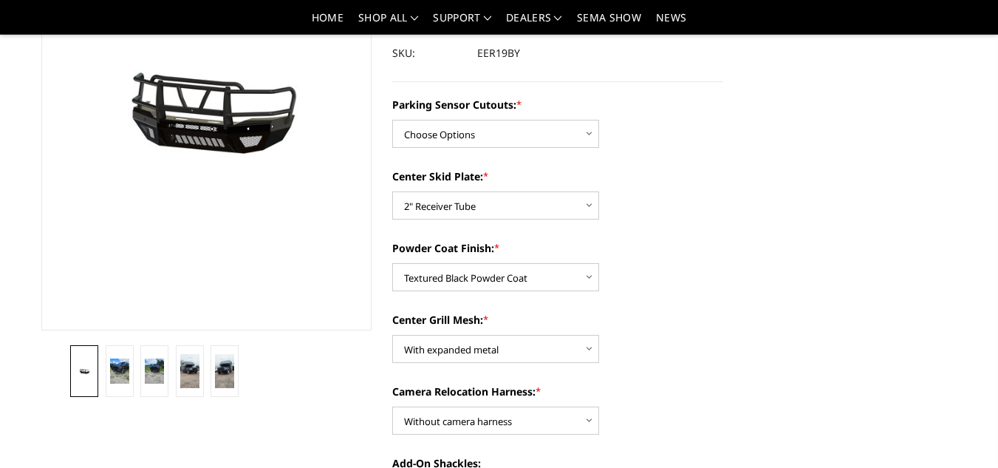
scroll to position [191, 0]
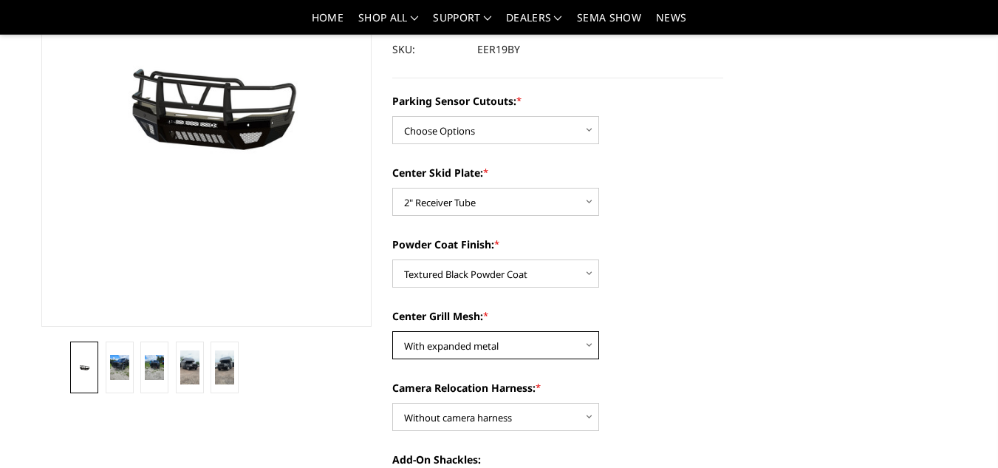
click at [582, 351] on select "Choose Options With expanded metal Without expanded metal" at bounding box center [495, 345] width 207 height 28
select select "3818"
click at [392, 331] on select "Choose Options With expanded metal Without expanded metal" at bounding box center [495, 345] width 207 height 28
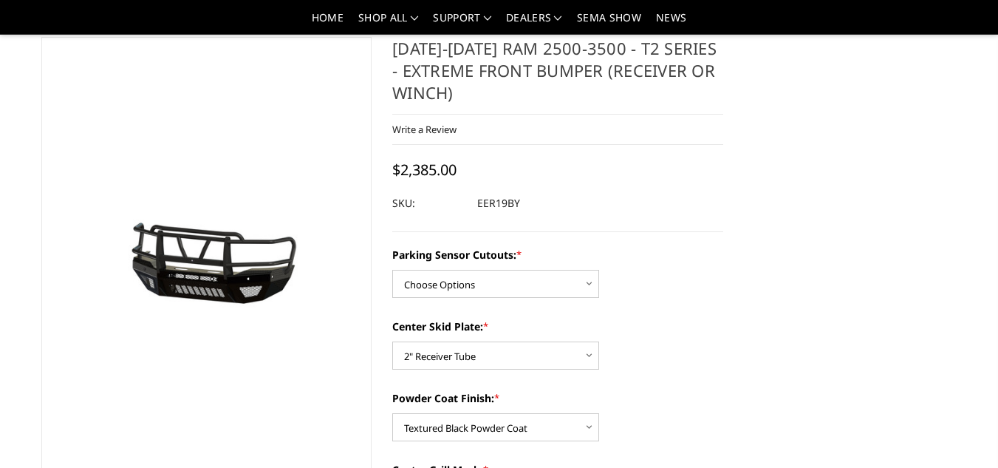
scroll to position [33, 0]
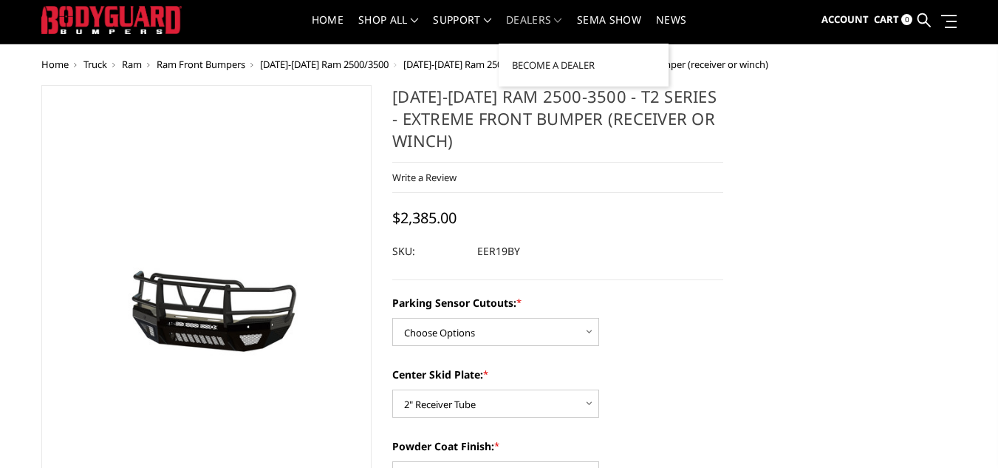
click at [537, 24] on link "Dealers" at bounding box center [534, 29] width 56 height 29
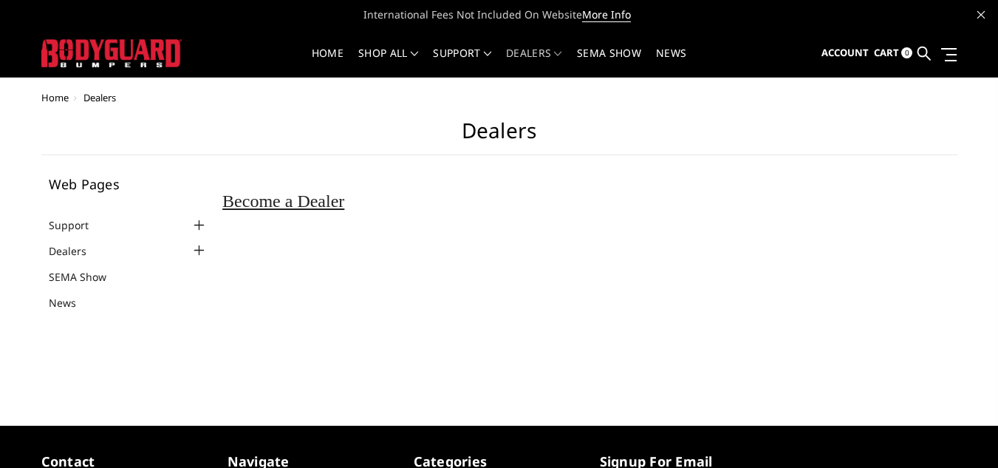
scroll to position [5, 0]
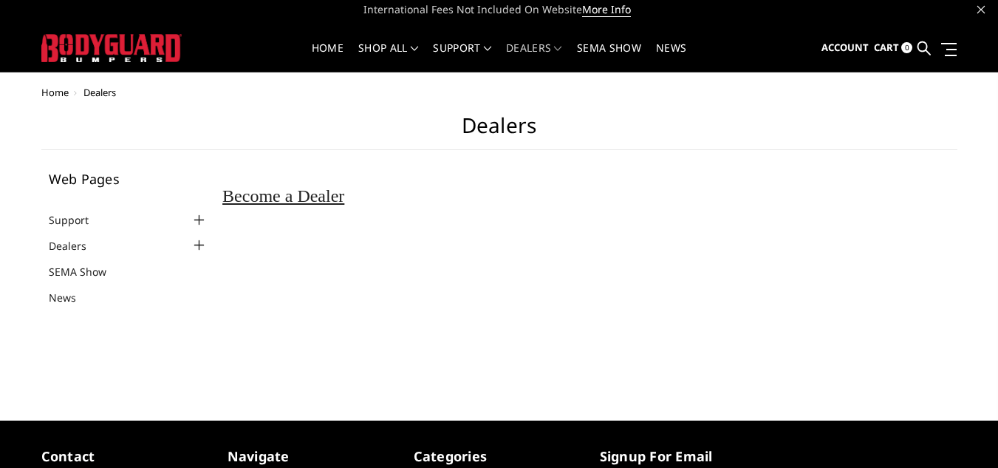
click at [195, 241] on div at bounding box center [199, 245] width 18 height 18
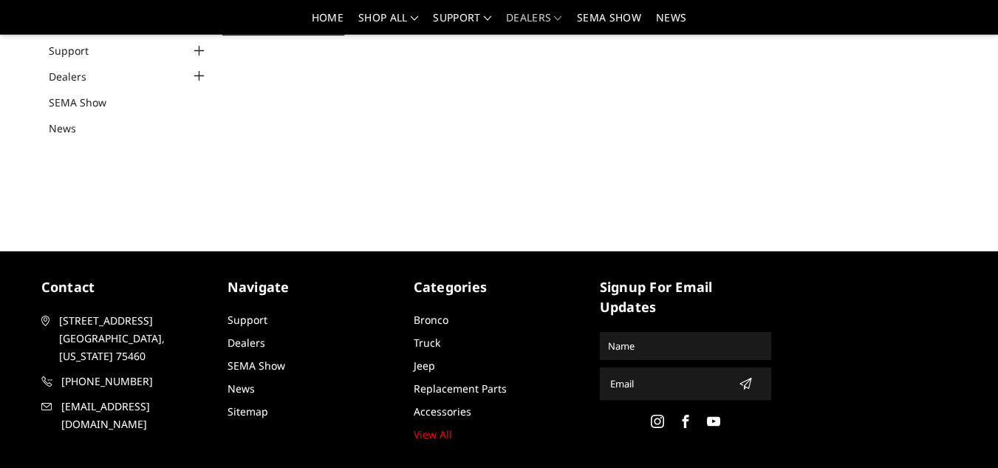
scroll to position [0, 0]
